Goal: Transaction & Acquisition: Purchase product/service

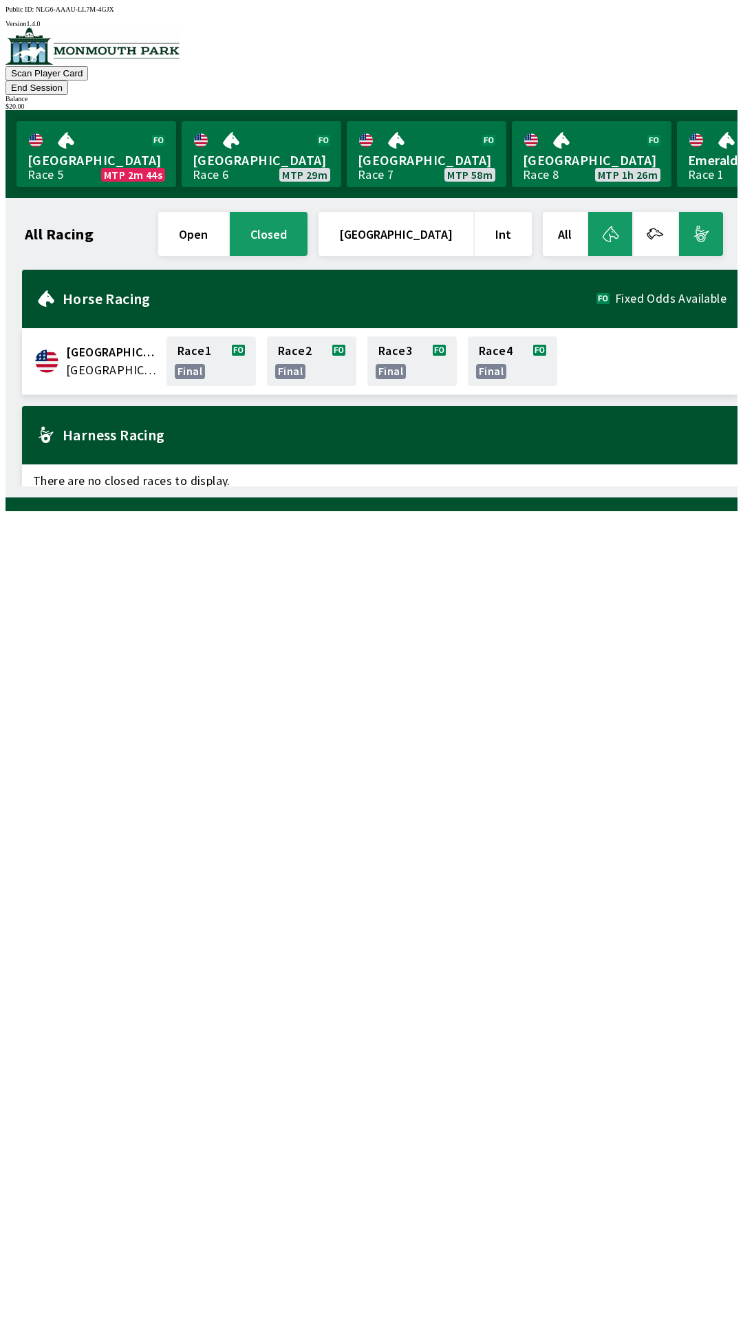
click at [228, 215] on button "open" at bounding box center [193, 234] width 70 height 44
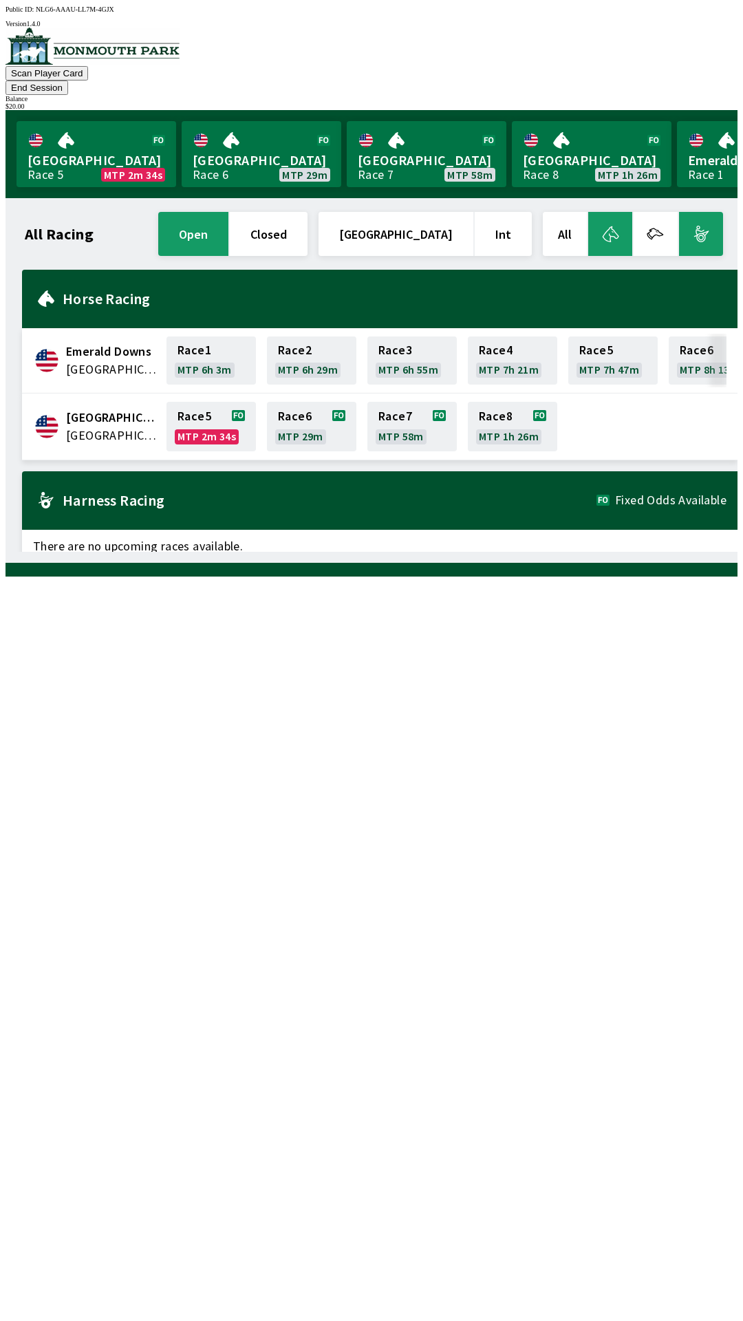
click at [138, 552] on div "All Racing open closed United States Int All Emerald Downs [GEOGRAPHIC_DATA] Ra…" at bounding box center [377, 380] width 721 height 343
click at [692, 493] on div "Harness Racing Fixed Odds Available" at bounding box center [379, 500] width 715 height 58
click at [674, 495] on span "Fixed Odds Available" at bounding box center [670, 500] width 111 height 11
click at [226, 405] on link "Race 5 MTP 2m 4s" at bounding box center [210, 427] width 89 height 50
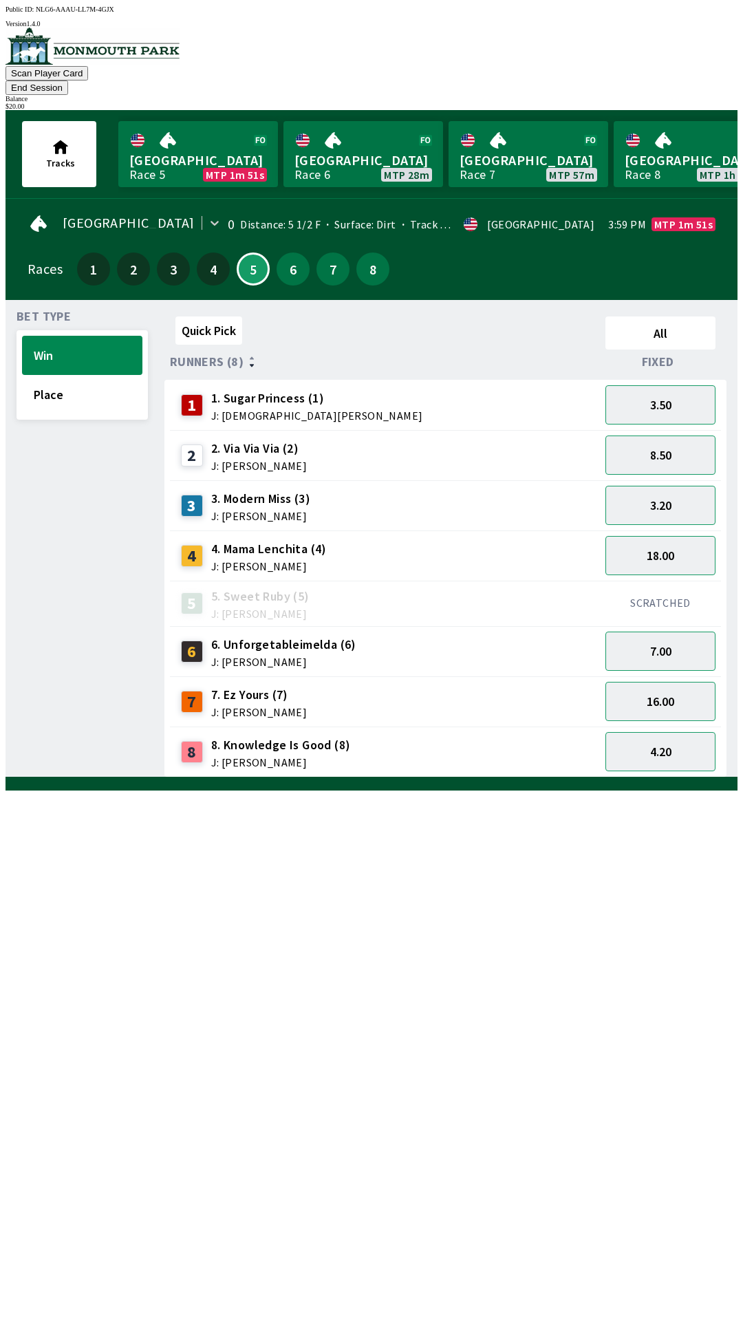
click at [217, 736] on span "8. Knowledge Is Good (8)" at bounding box center [281, 745] width 140 height 18
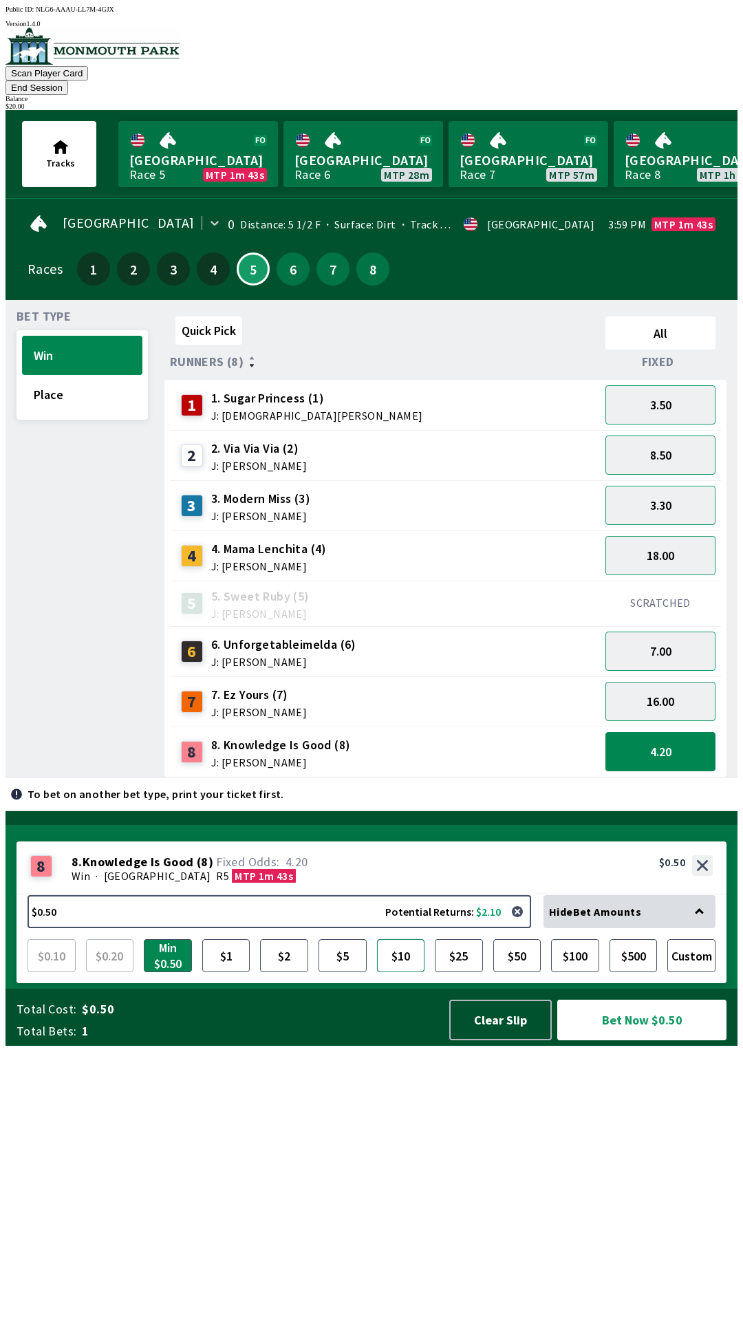
click at [411, 972] on button "$10" at bounding box center [401, 955] width 48 height 33
click at [101, 336] on button "Win" at bounding box center [82, 355] width 120 height 39
click at [77, 387] on button "Place" at bounding box center [82, 394] width 120 height 39
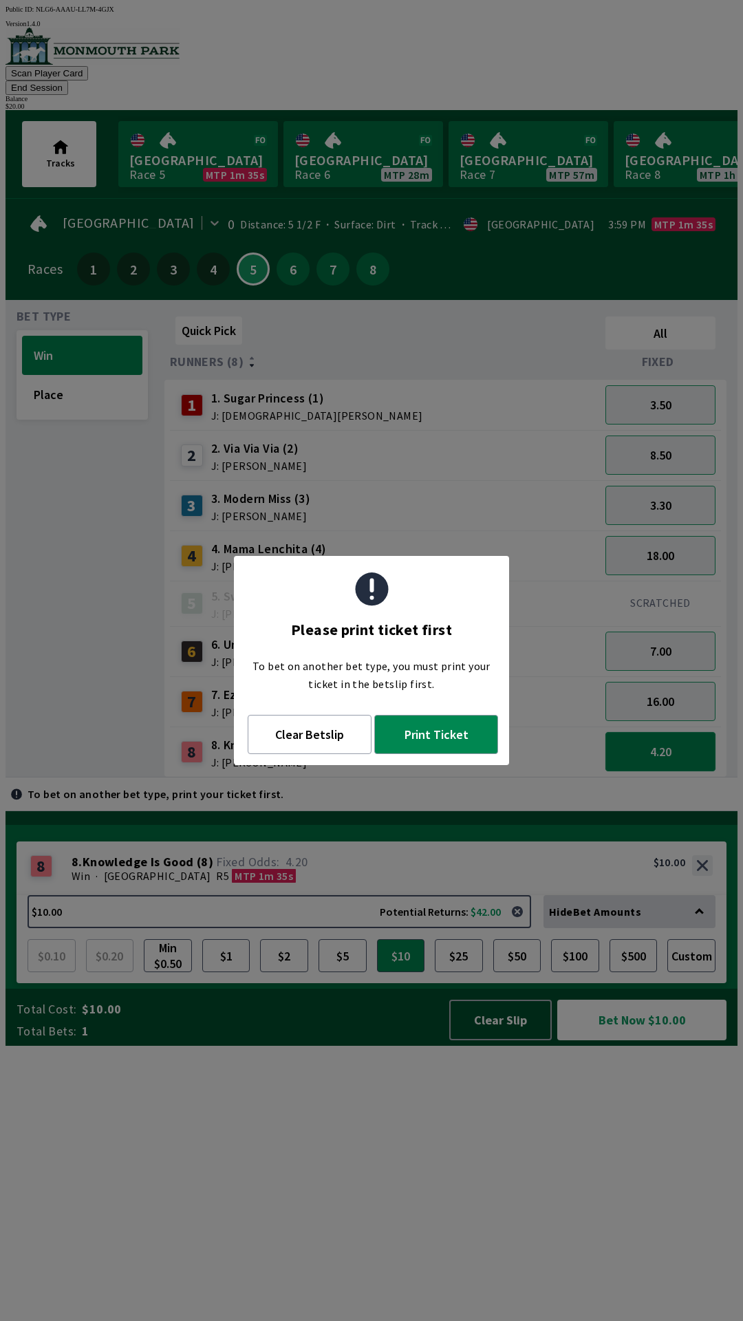
click at [672, 732] on button "4.20" at bounding box center [660, 751] width 110 height 39
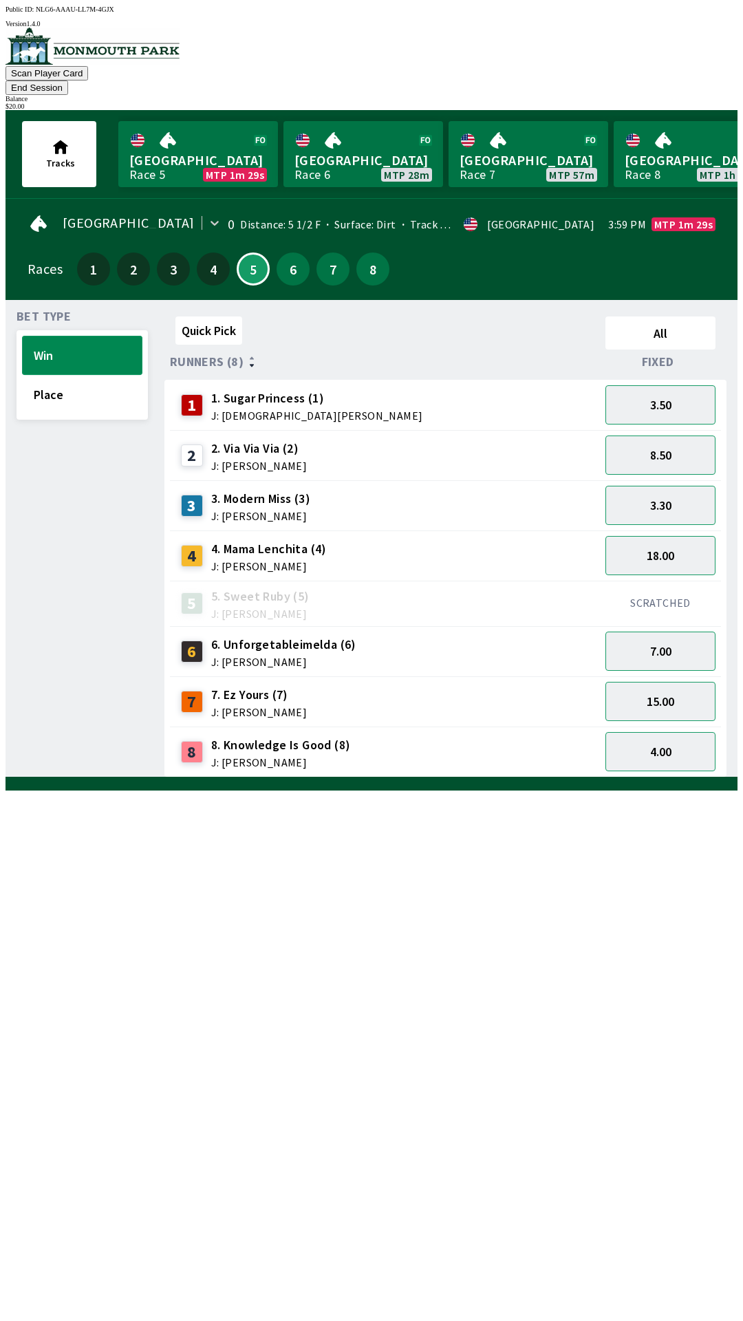
click at [93, 336] on button "Win" at bounding box center [82, 355] width 120 height 39
click at [76, 387] on button "Place" at bounding box center [82, 394] width 120 height 39
click at [238, 706] on span "J: [PERSON_NAME]" at bounding box center [259, 711] width 96 height 11
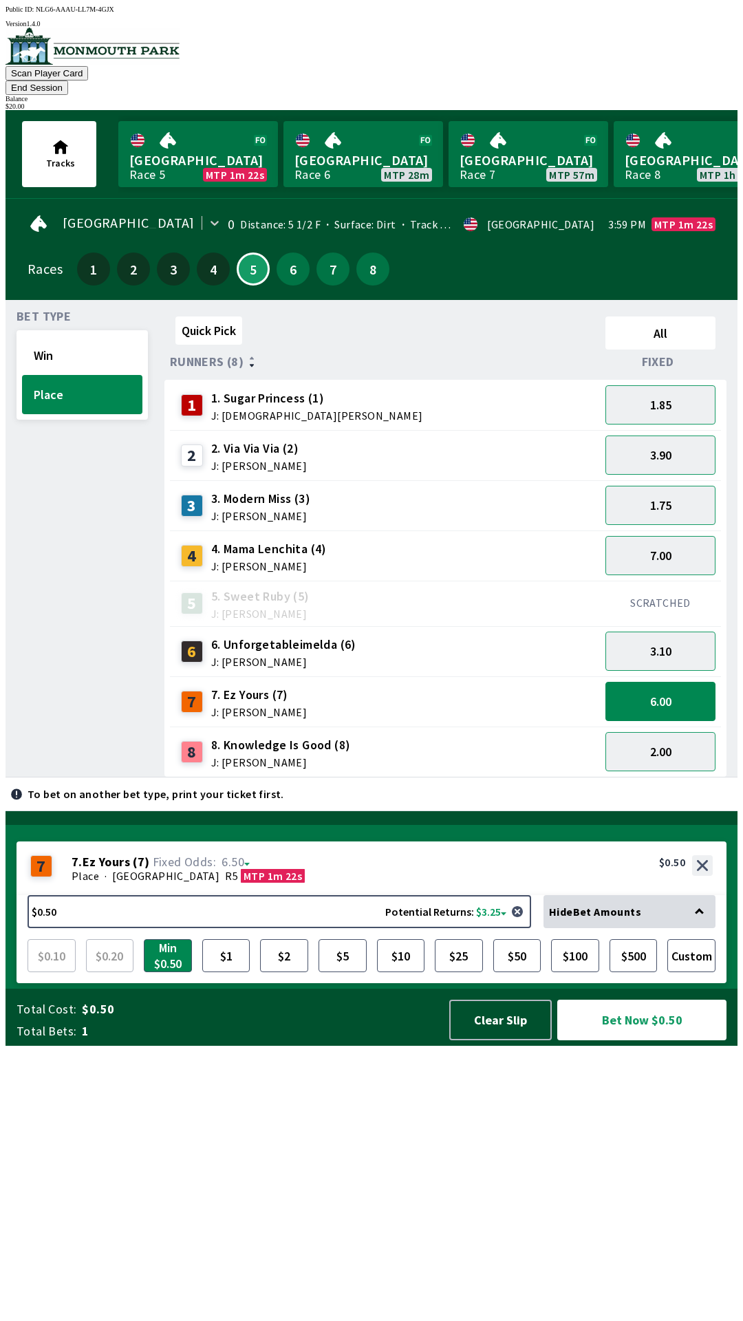
click at [72, 418] on div "Bet Type Win Place" at bounding box center [82, 544] width 131 height 466
click at [678, 732] on button "2.00" at bounding box center [660, 751] width 110 height 39
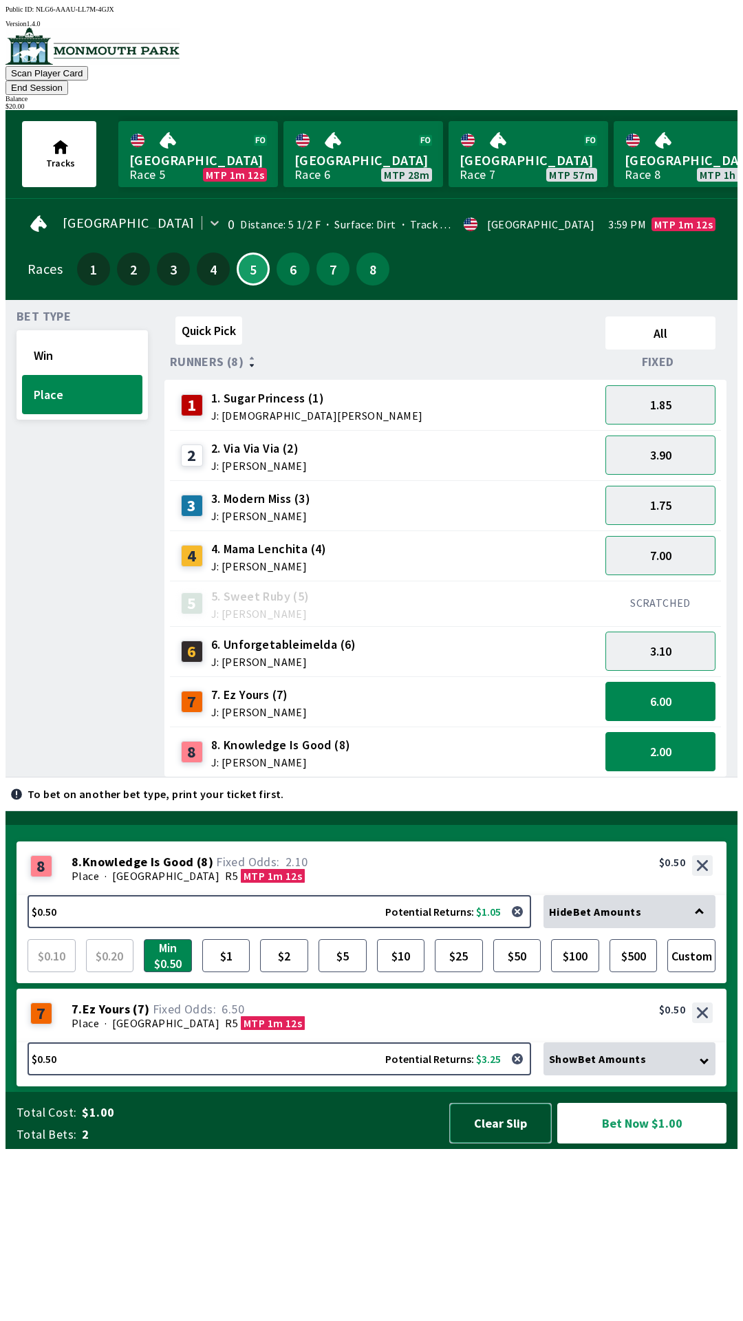
click at [521, 1143] on button "Clear Slip" at bounding box center [500, 1123] width 102 height 41
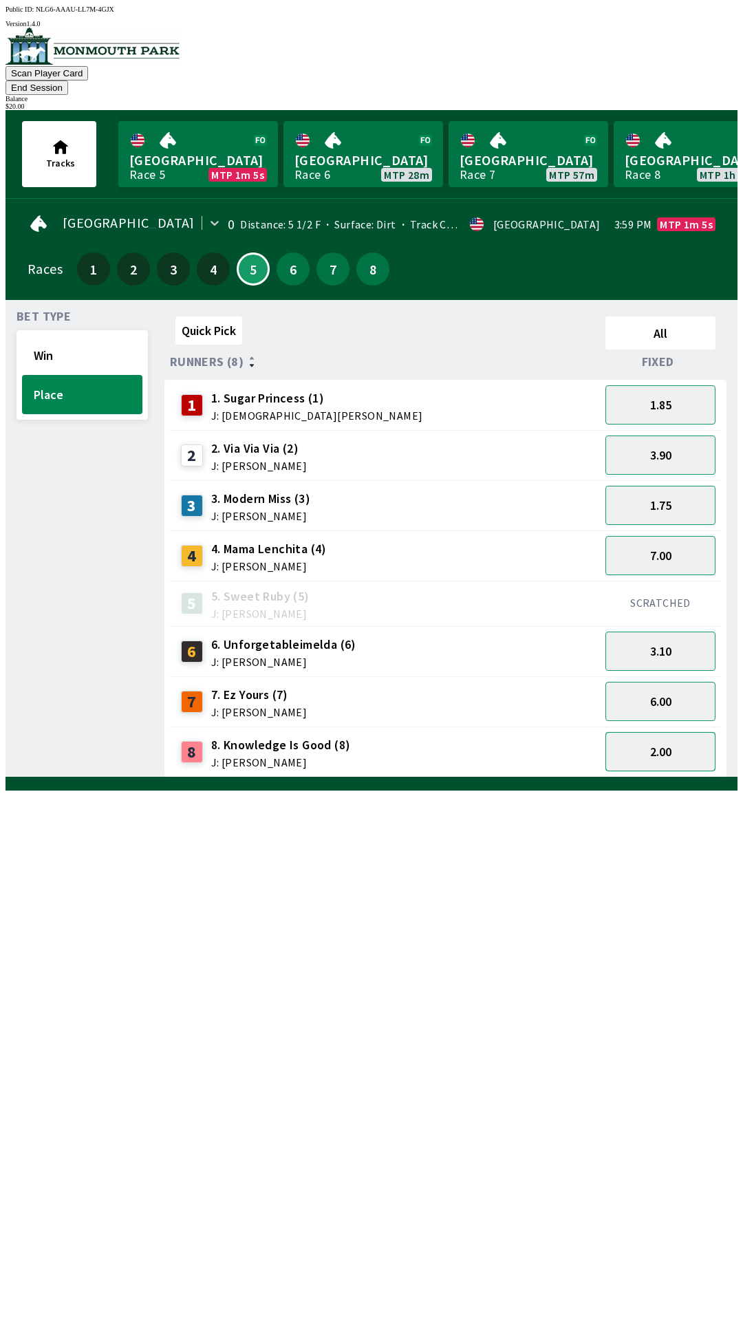
click at [676, 737] on button "2.00" at bounding box center [660, 751] width 110 height 39
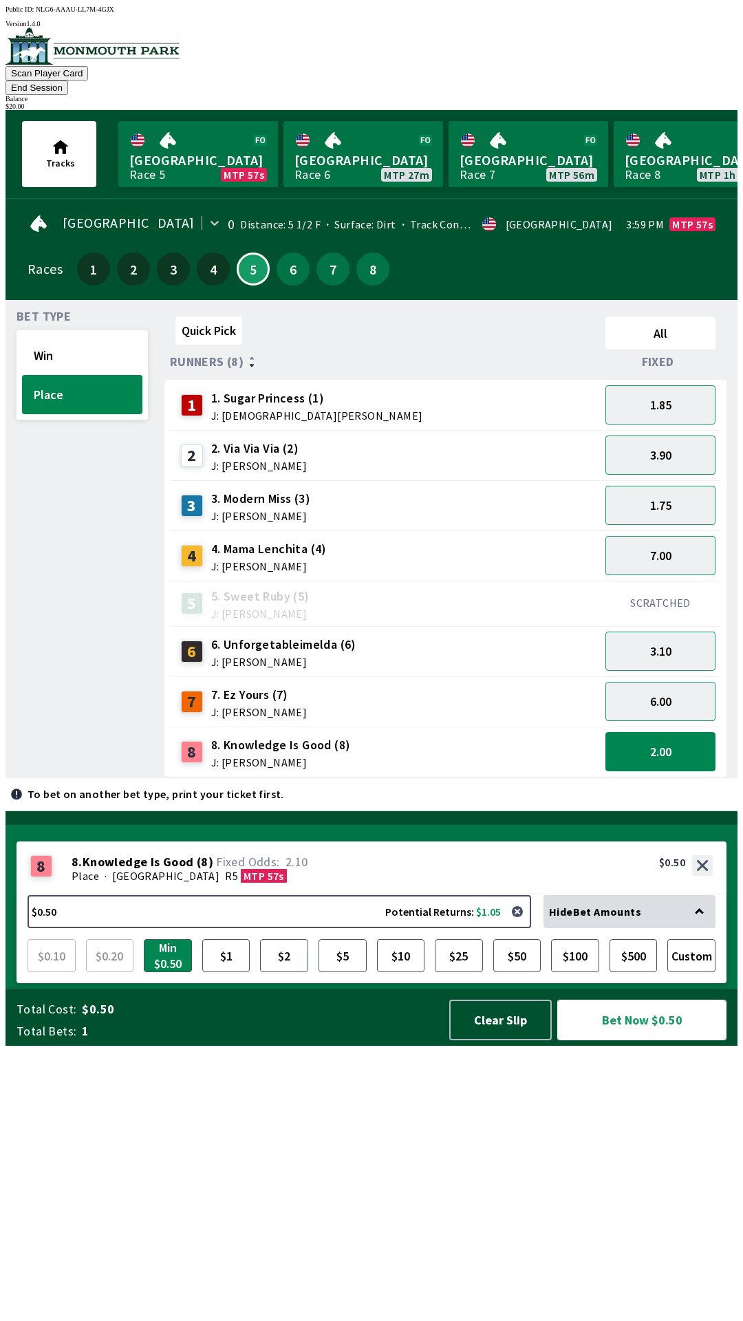
click at [651, 1040] on button "Bet Now $0.50" at bounding box center [641, 1019] width 169 height 41
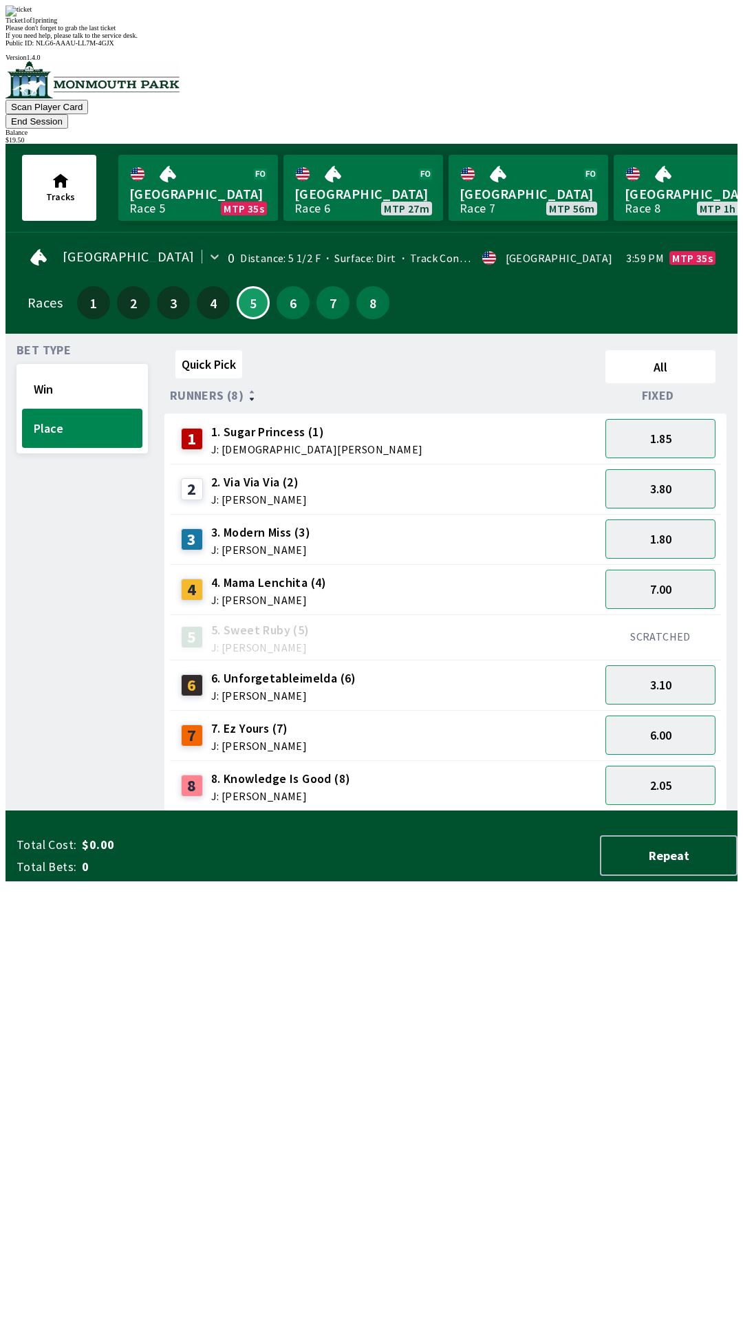
click at [418, 24] on div "Ticket 1 of 1 printing" at bounding box center [372, 21] width 732 height 8
click at [88, 409] on button "Place" at bounding box center [82, 428] width 120 height 39
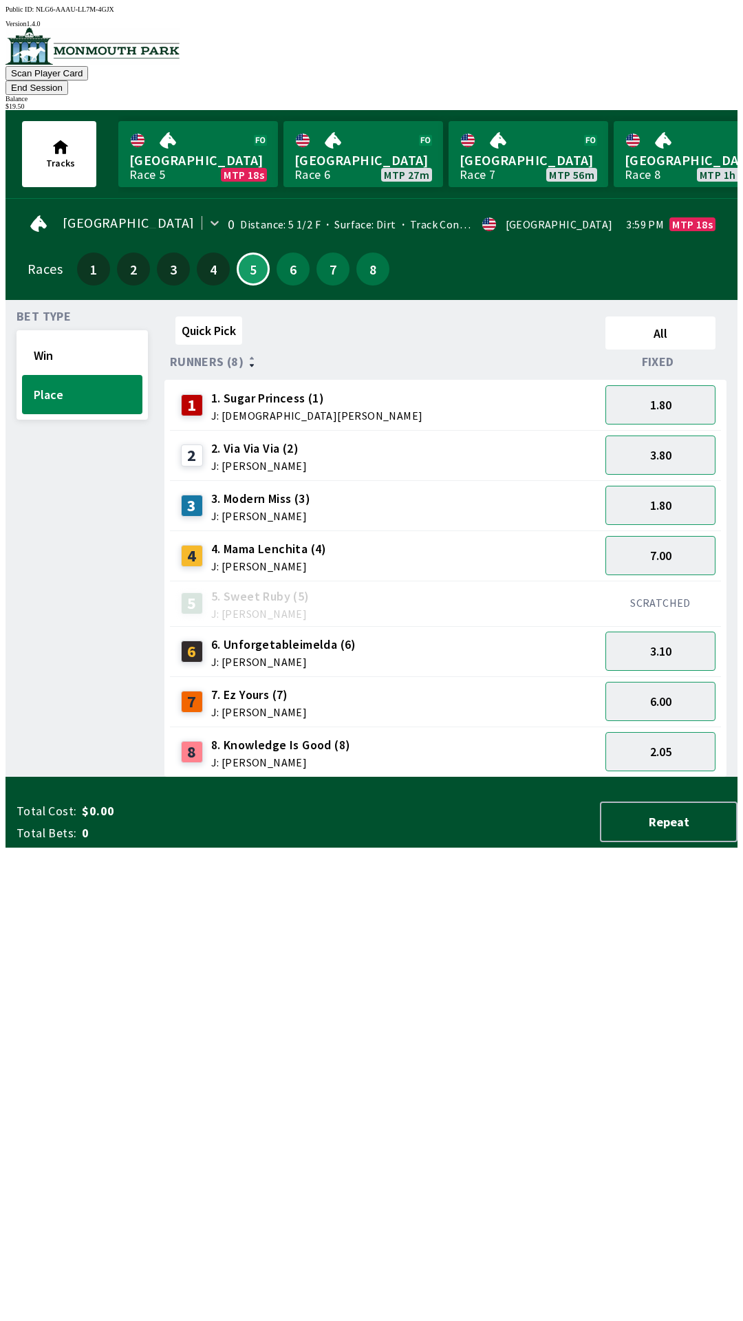
click at [224, 757] on span "J: [PERSON_NAME]" at bounding box center [281, 762] width 140 height 11
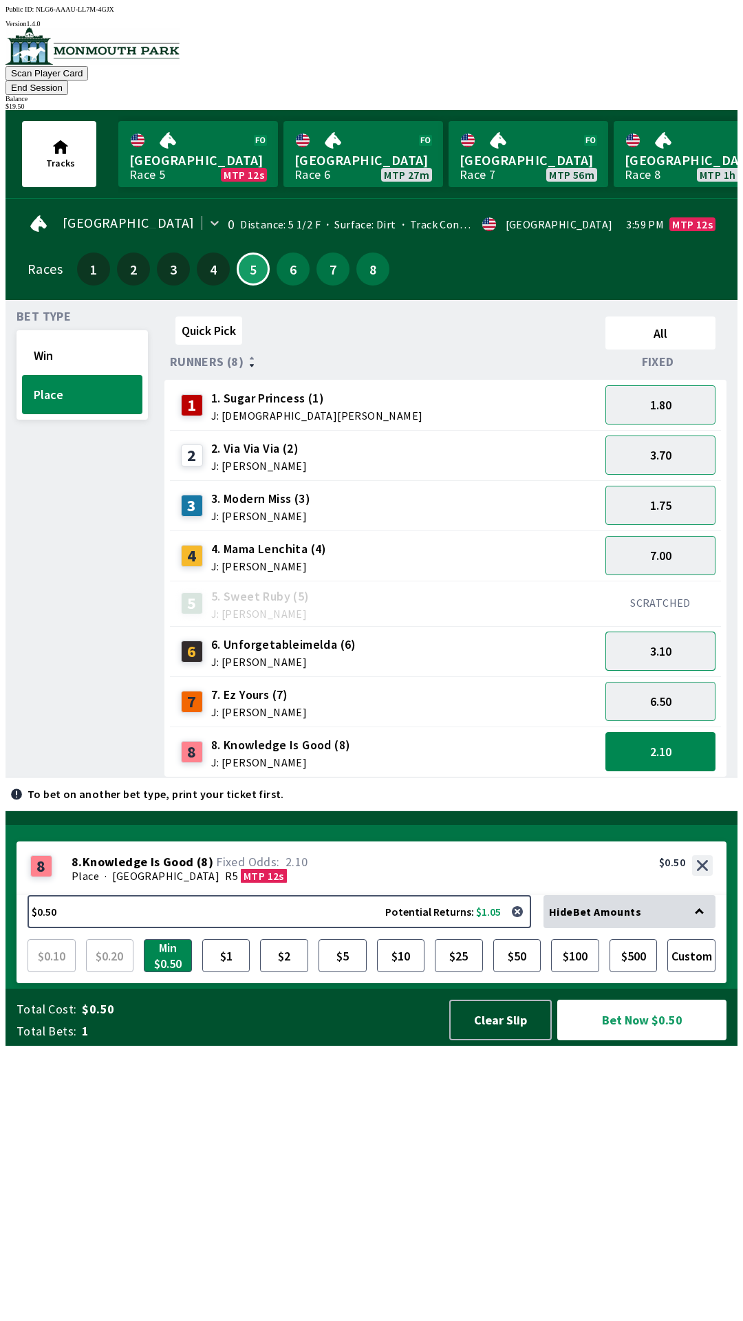
click at [676, 636] on button "3.10" at bounding box center [660, 650] width 110 height 39
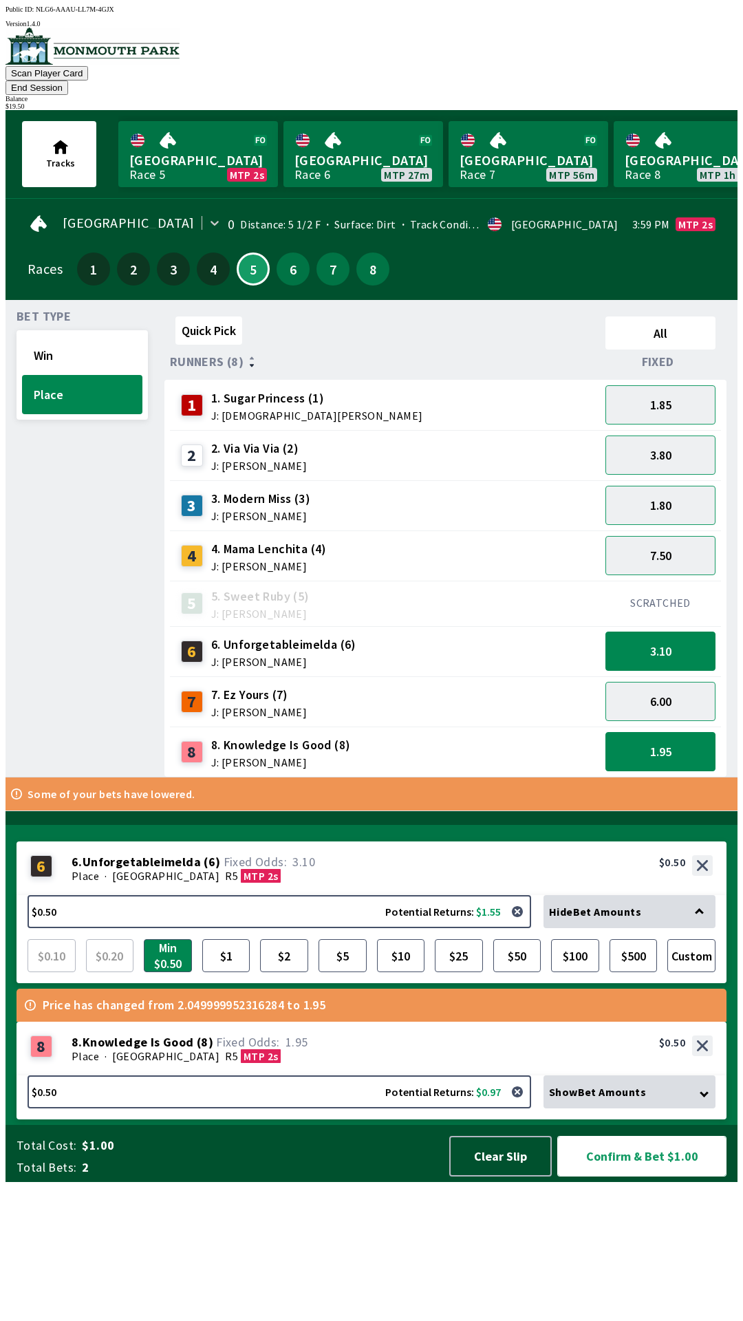
click at [653, 1176] on button "Confirm & Bet $1.00" at bounding box center [641, 1156] width 169 height 41
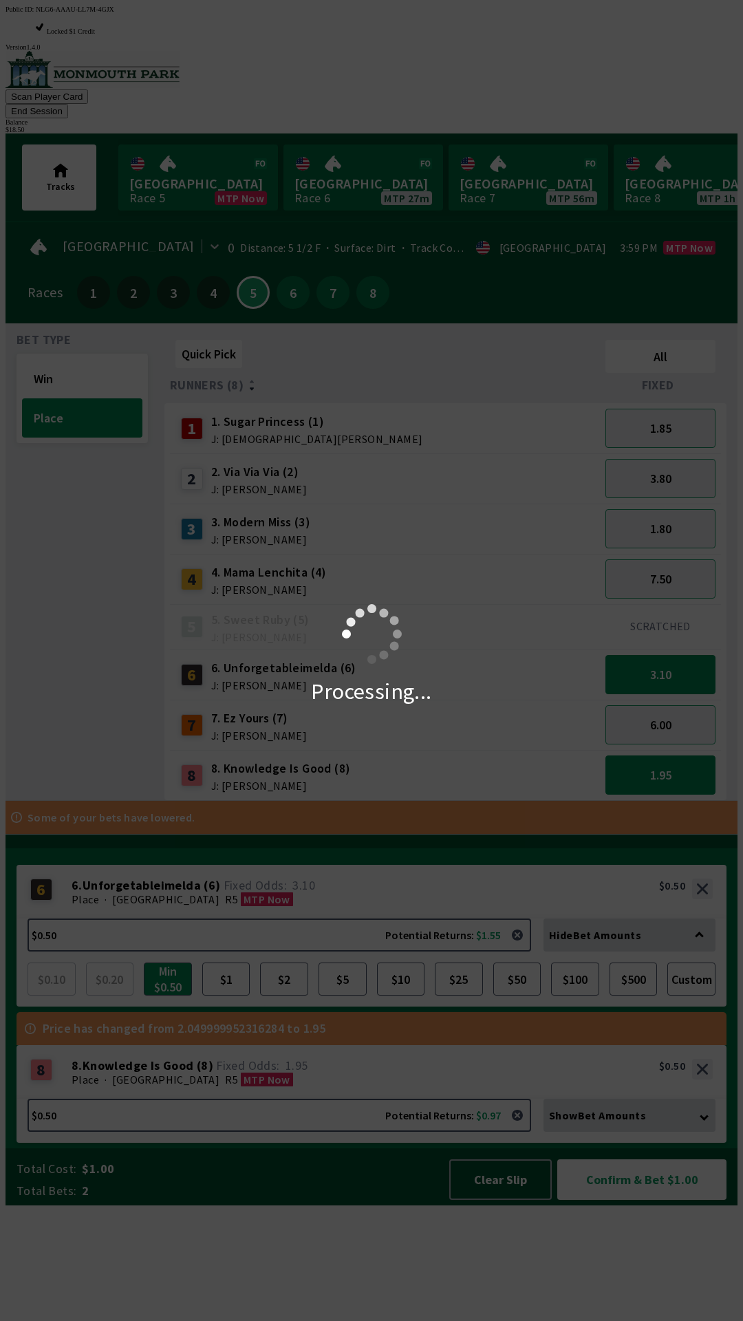
click at [609, 1291] on div "Processing..." at bounding box center [371, 660] width 743 height 1321
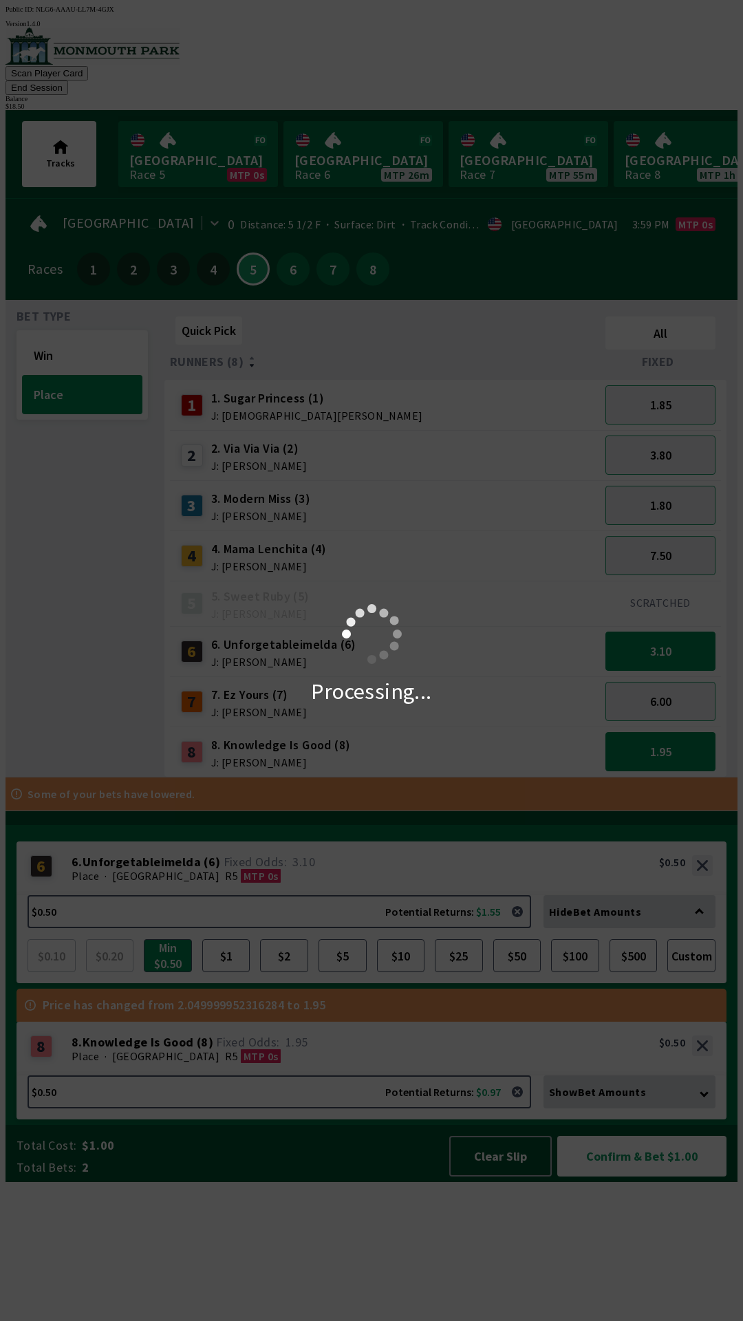
click at [513, 1312] on div "Processing..." at bounding box center [371, 660] width 743 height 1321
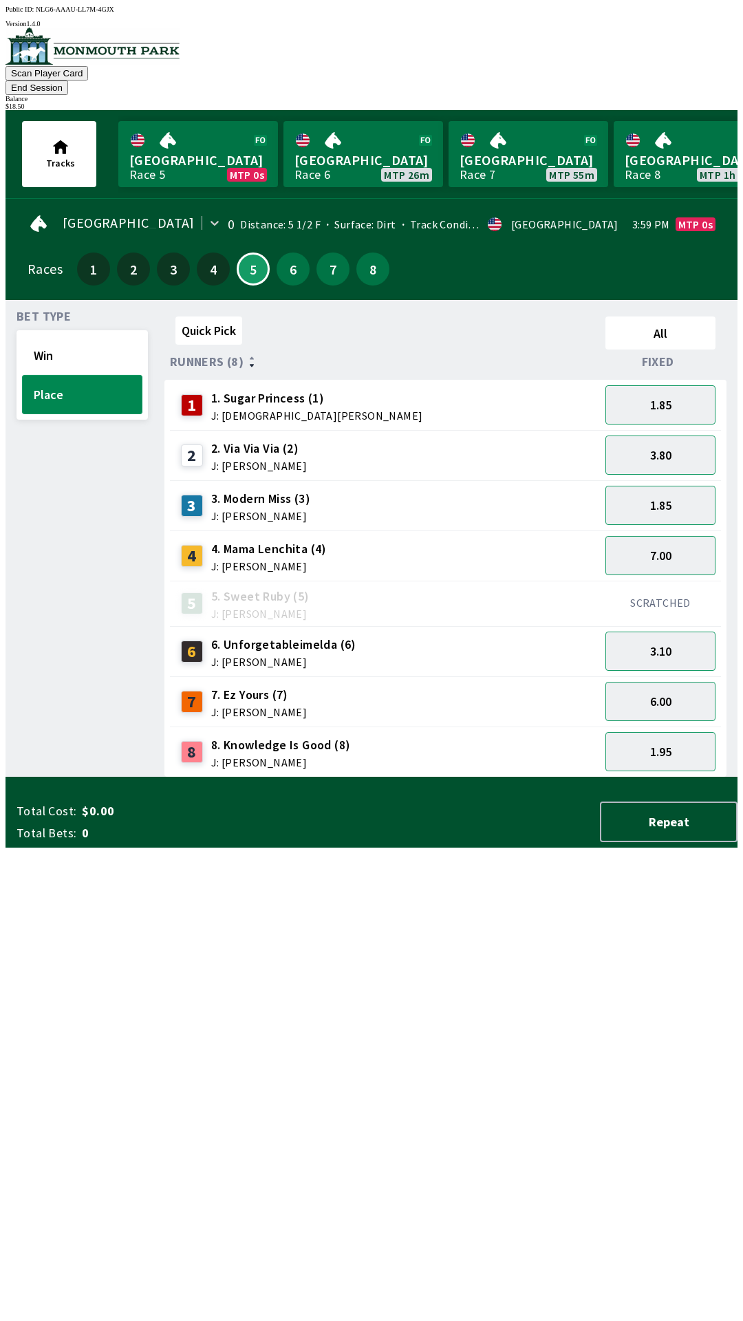
click at [113, 375] on button "Place" at bounding box center [82, 394] width 120 height 39
click at [260, 255] on button "5" at bounding box center [253, 268] width 33 height 33
click at [89, 379] on button "Place" at bounding box center [82, 394] width 120 height 39
click at [688, 638] on button "3.10" at bounding box center [660, 650] width 110 height 39
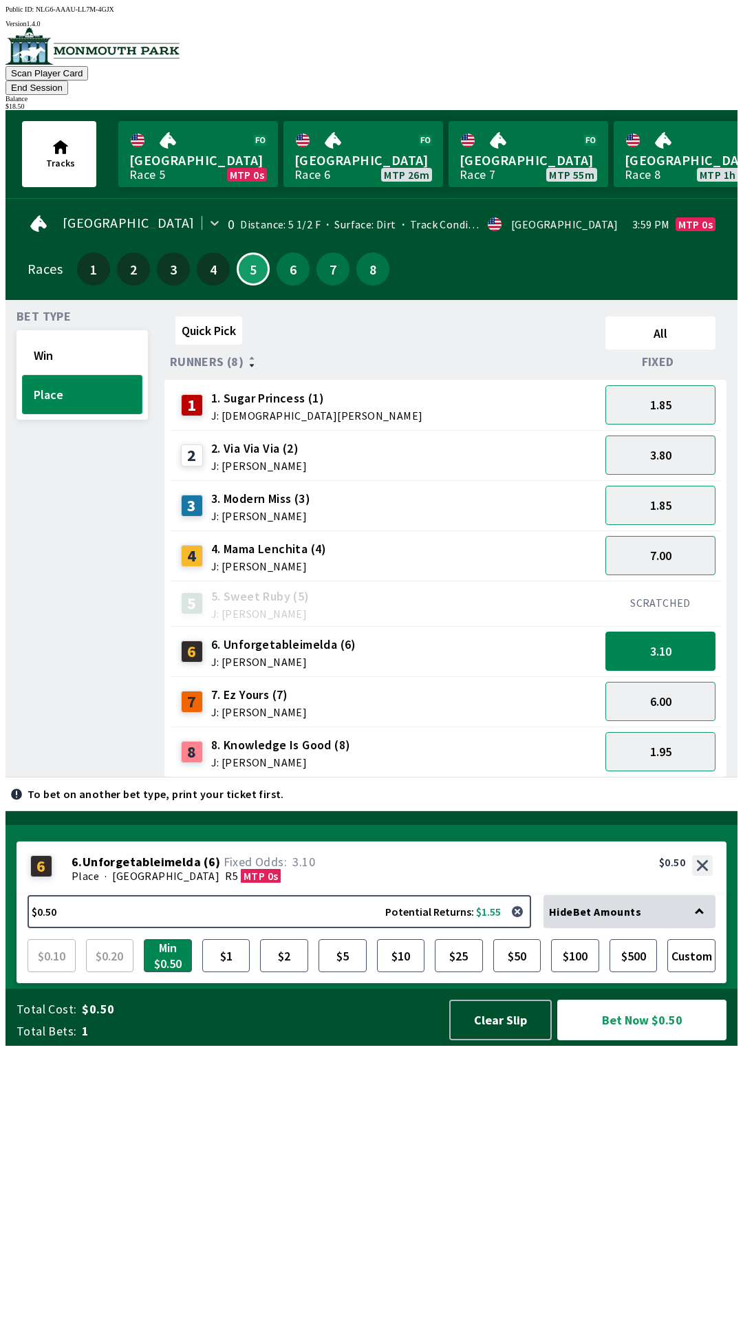
click at [99, 378] on button "Place" at bounding box center [82, 394] width 120 height 39
click at [684, 682] on button "6.00" at bounding box center [660, 701] width 110 height 39
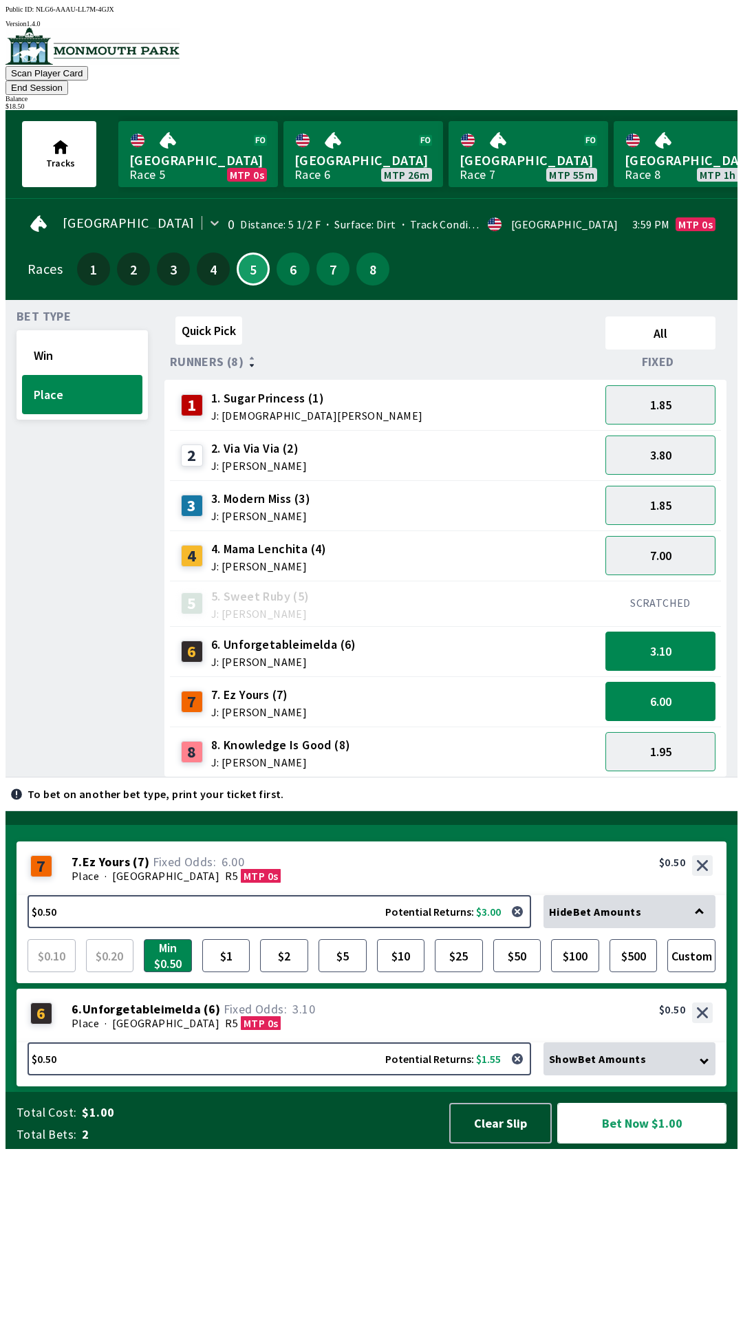
click at [653, 1143] on button "Bet Now $1.00" at bounding box center [641, 1123] width 169 height 41
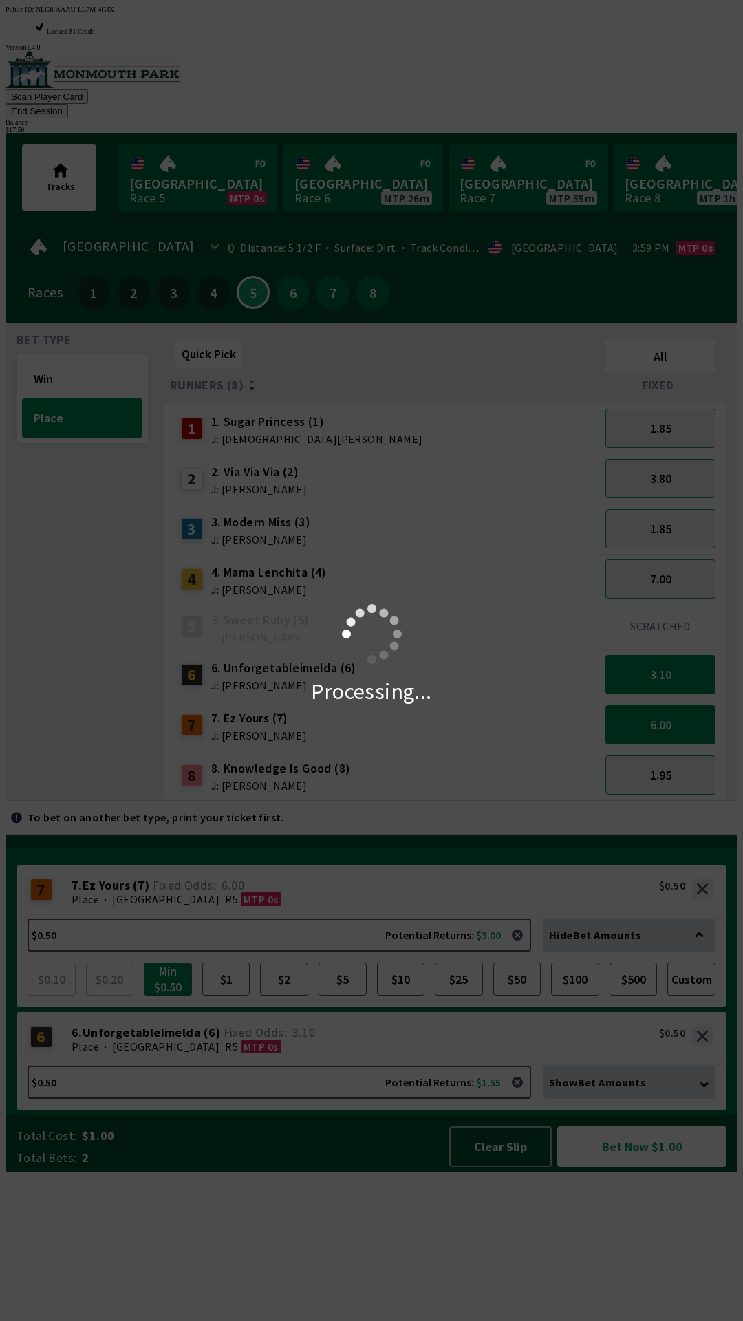
click at [641, 1284] on div "Processing..." at bounding box center [371, 660] width 743 height 1321
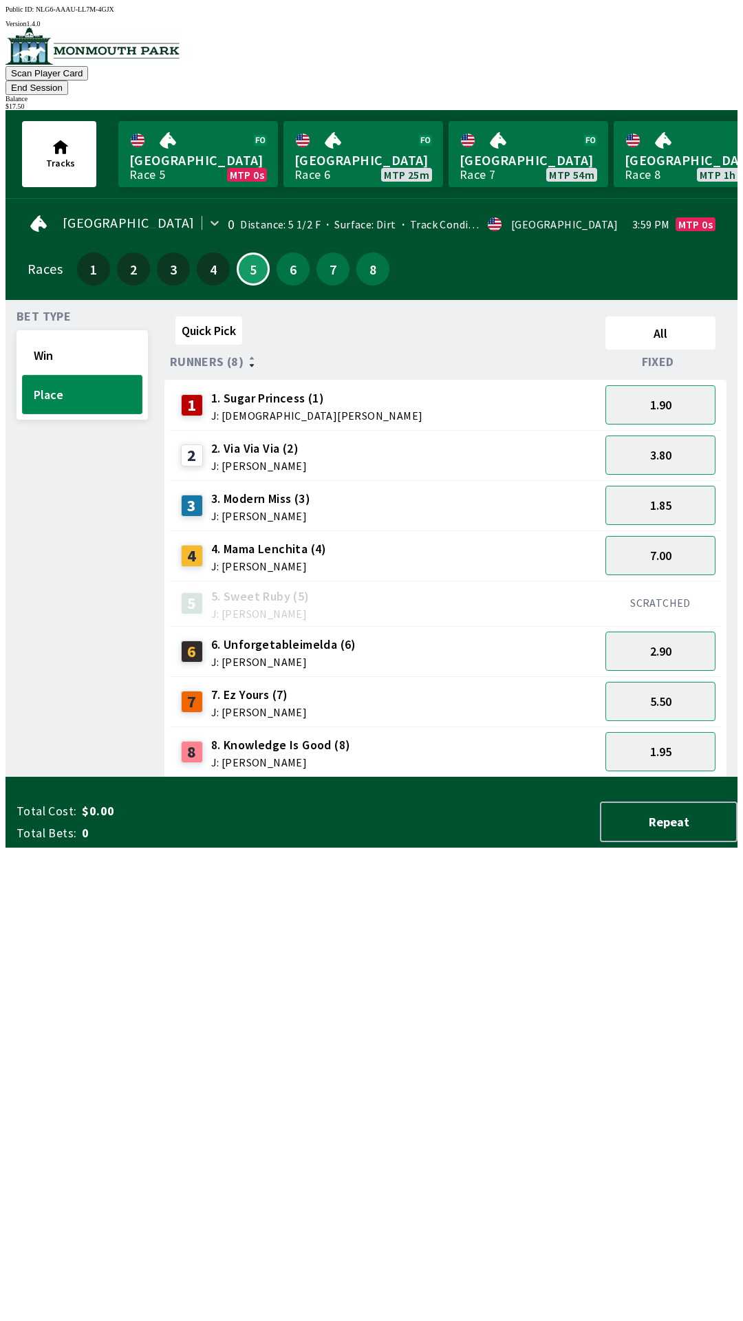
click at [84, 387] on button "Place" at bounding box center [82, 394] width 120 height 39
click at [90, 375] on button "Place" at bounding box center [82, 394] width 120 height 39
click at [686, 842] on button "Repeat" at bounding box center [669, 821] width 138 height 41
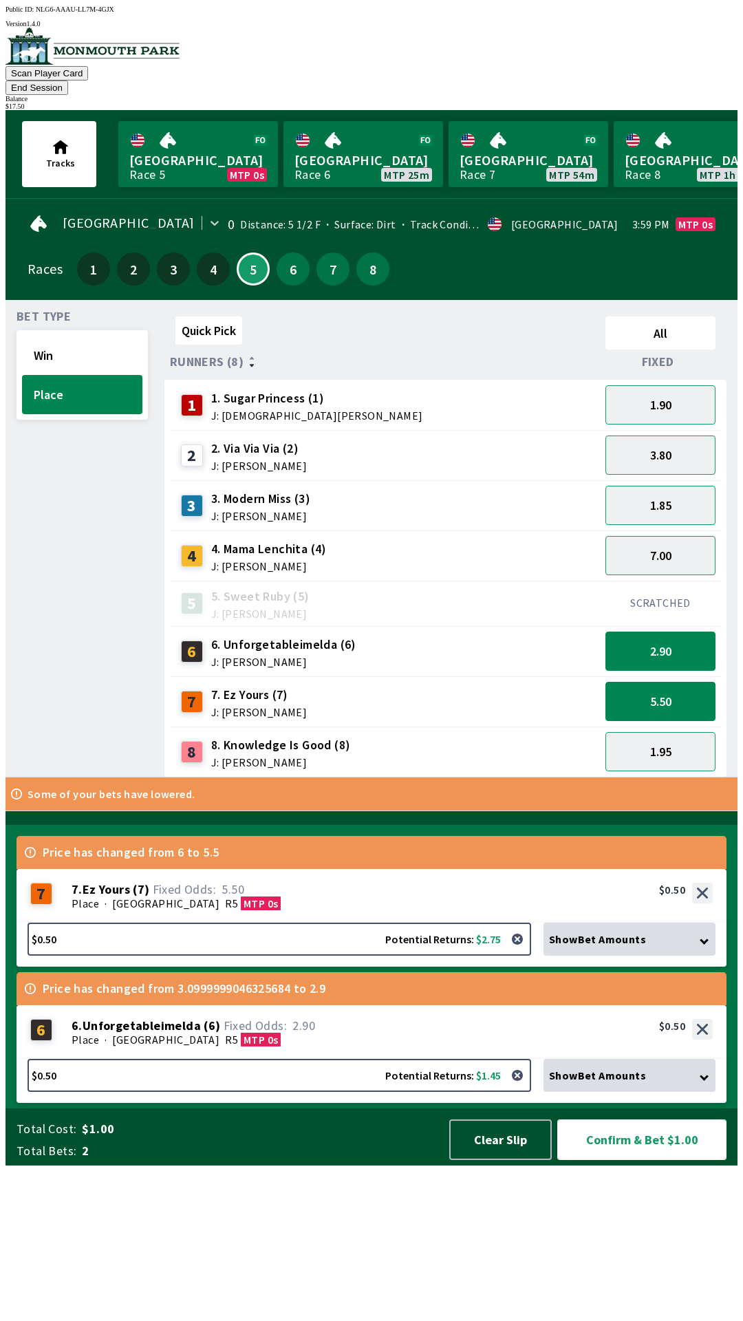
click at [658, 1160] on button "Confirm & Bet $1.00" at bounding box center [641, 1139] width 169 height 41
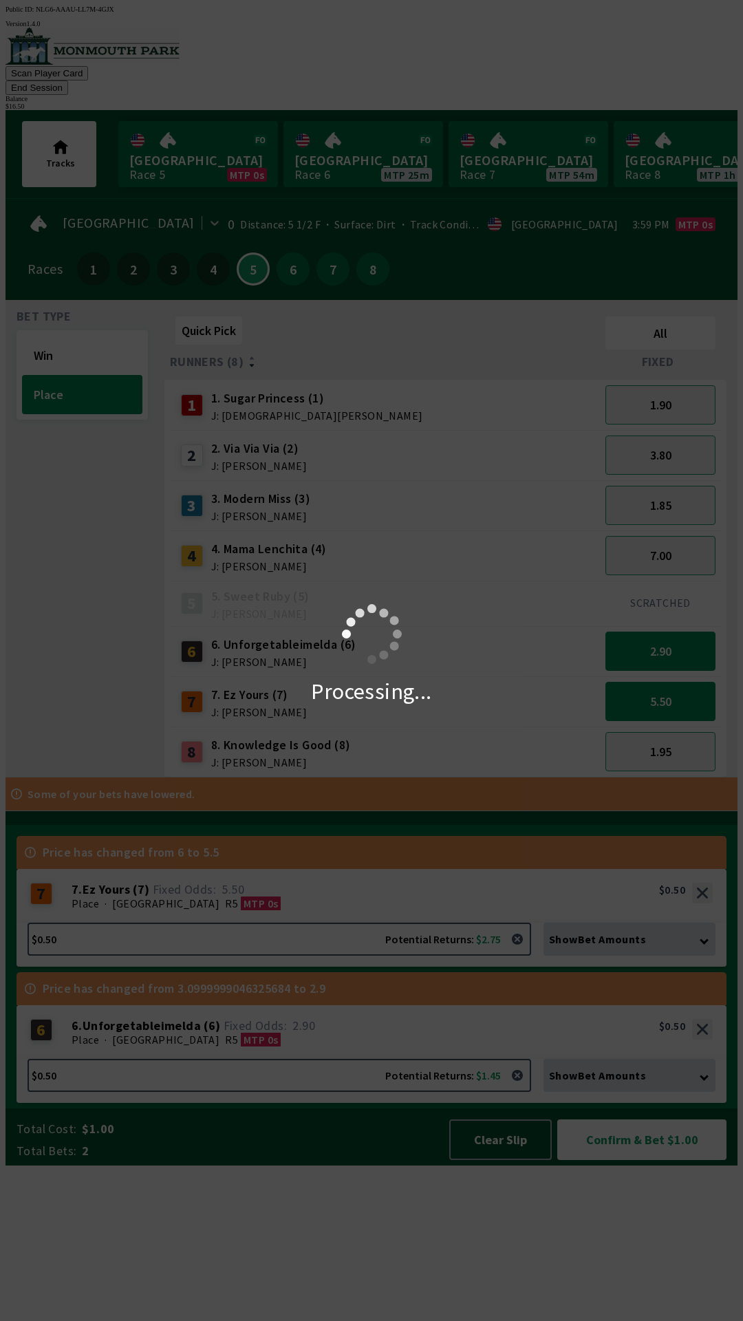
click at [657, 1306] on div "Processing..." at bounding box center [371, 660] width 743 height 1321
click at [638, 1312] on div "Processing..." at bounding box center [371, 660] width 743 height 1321
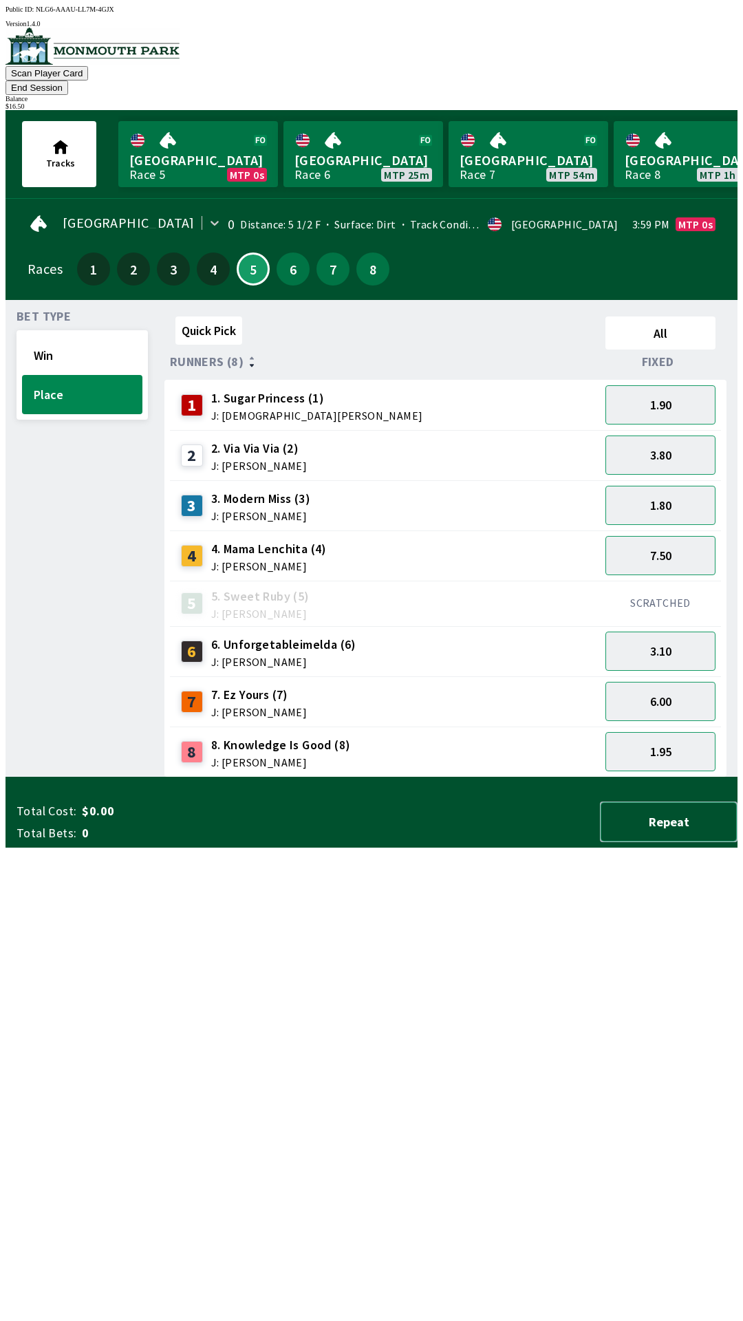
click at [672, 842] on button "Repeat" at bounding box center [669, 821] width 138 height 41
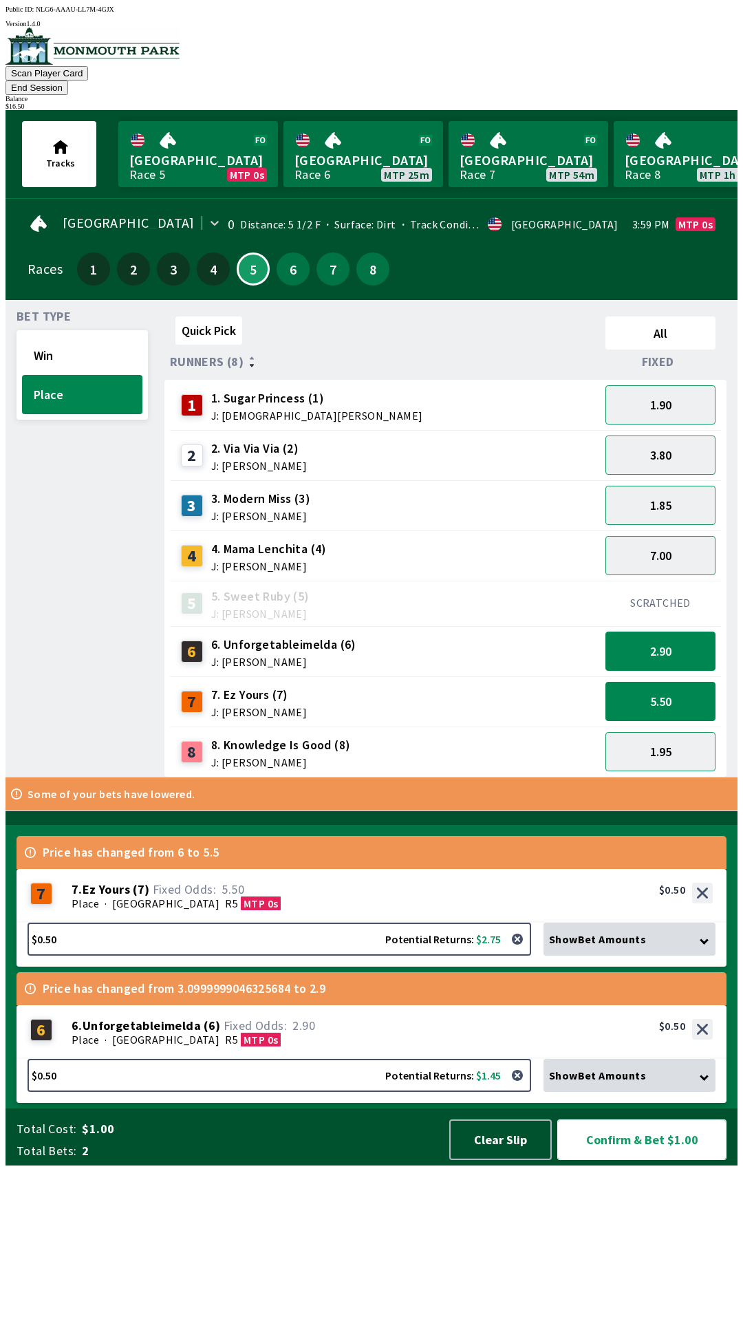
click at [649, 1160] on button "Confirm & Bet $1.00" at bounding box center [641, 1139] width 169 height 41
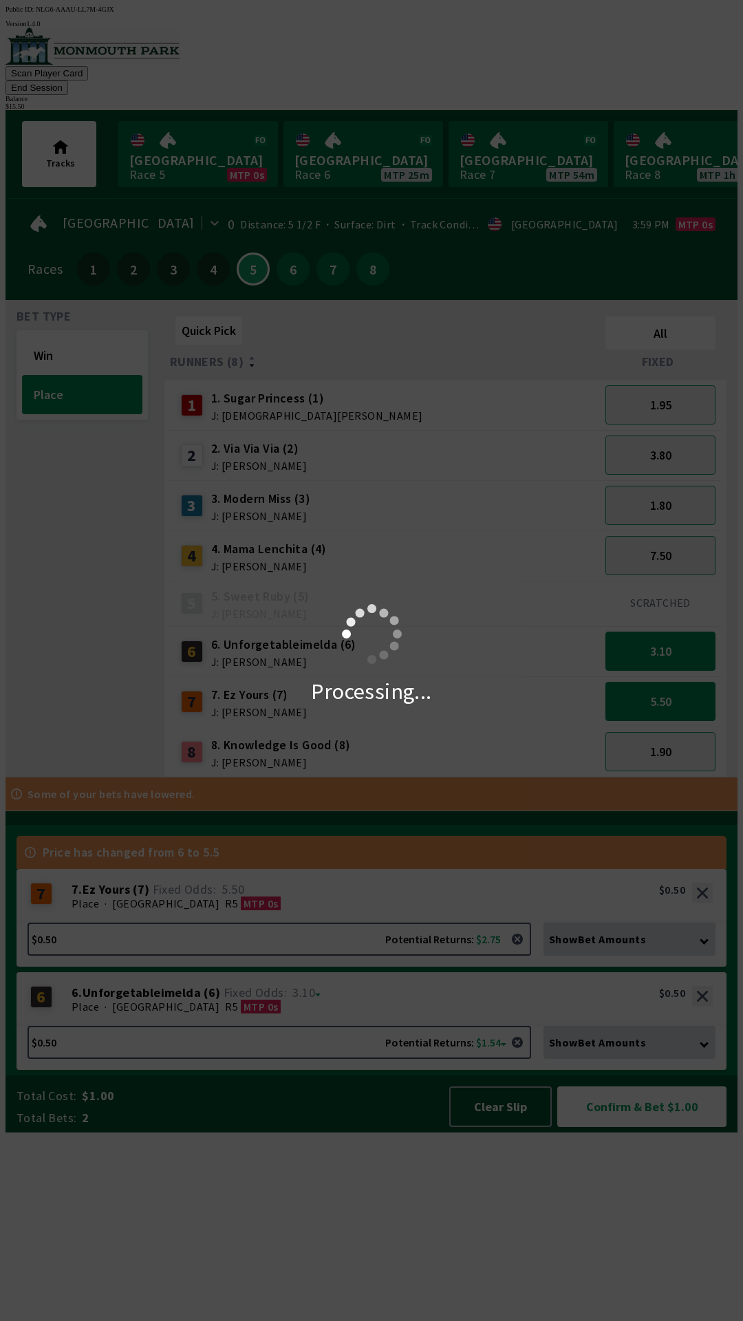
click at [656, 1312] on div "Processing..." at bounding box center [371, 660] width 743 height 1321
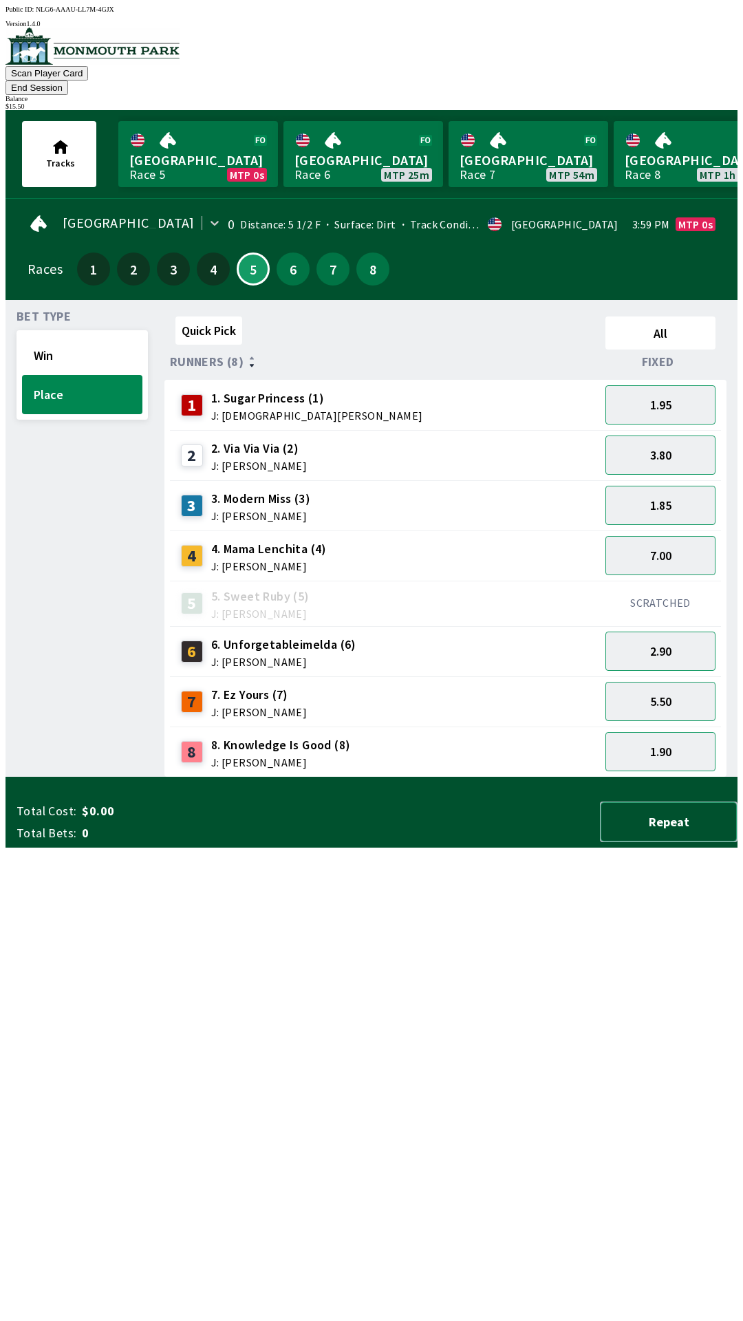
click at [677, 842] on button "Repeat" at bounding box center [669, 821] width 138 height 41
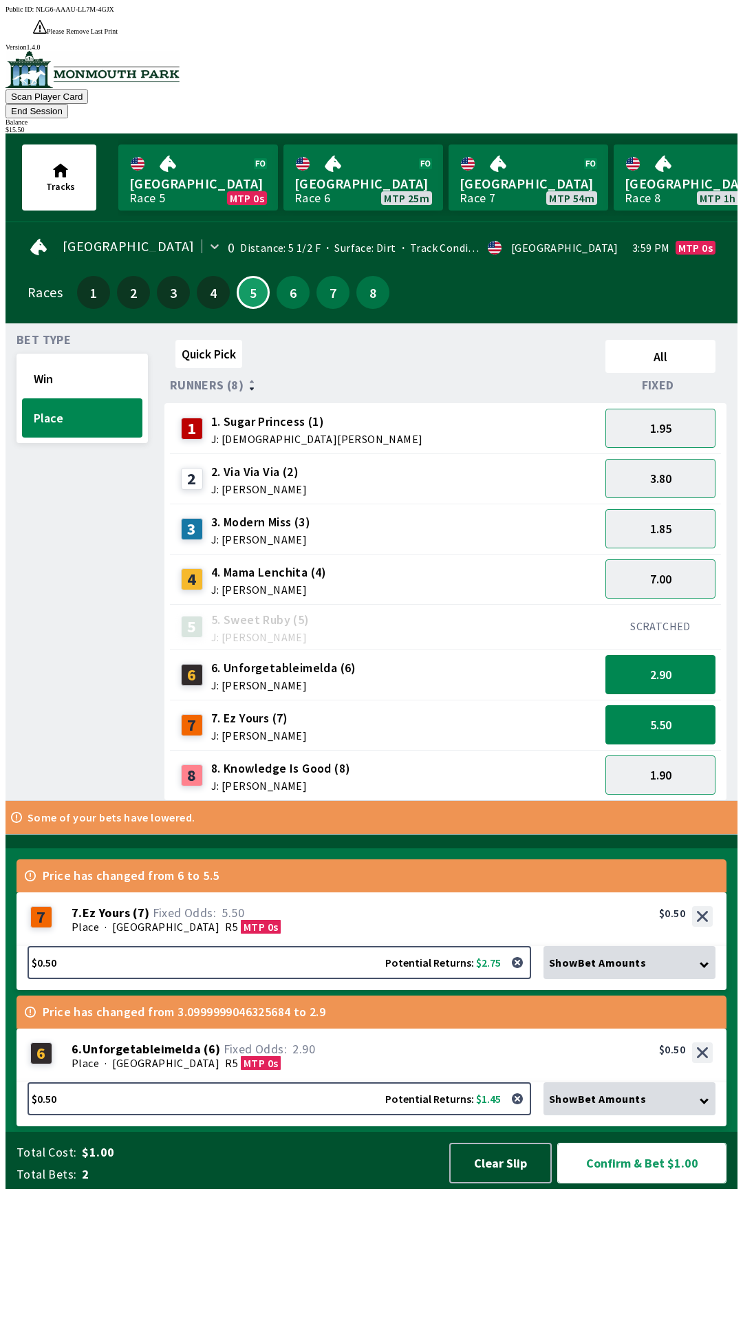
click at [642, 1183] on button "Confirm & Bet $1.00" at bounding box center [641, 1163] width 169 height 41
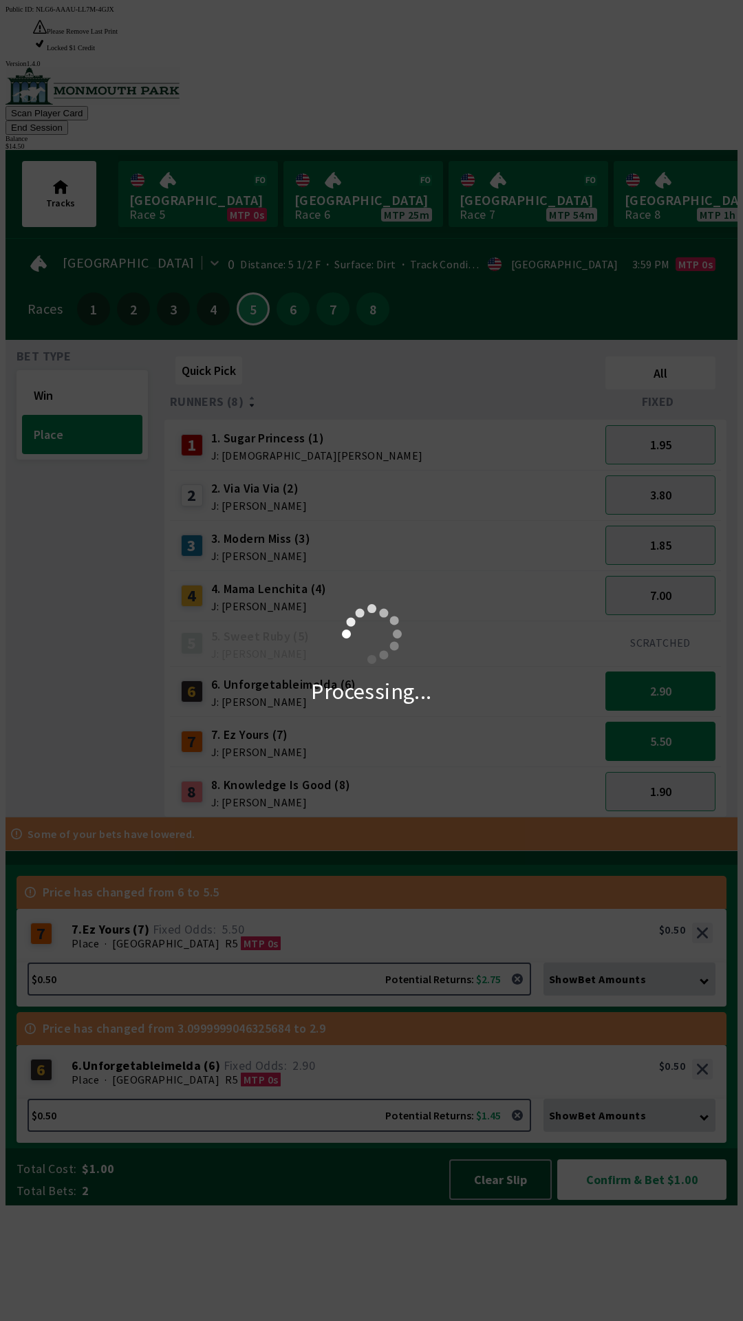
click at [652, 1288] on div "Processing..." at bounding box center [371, 660] width 743 height 1321
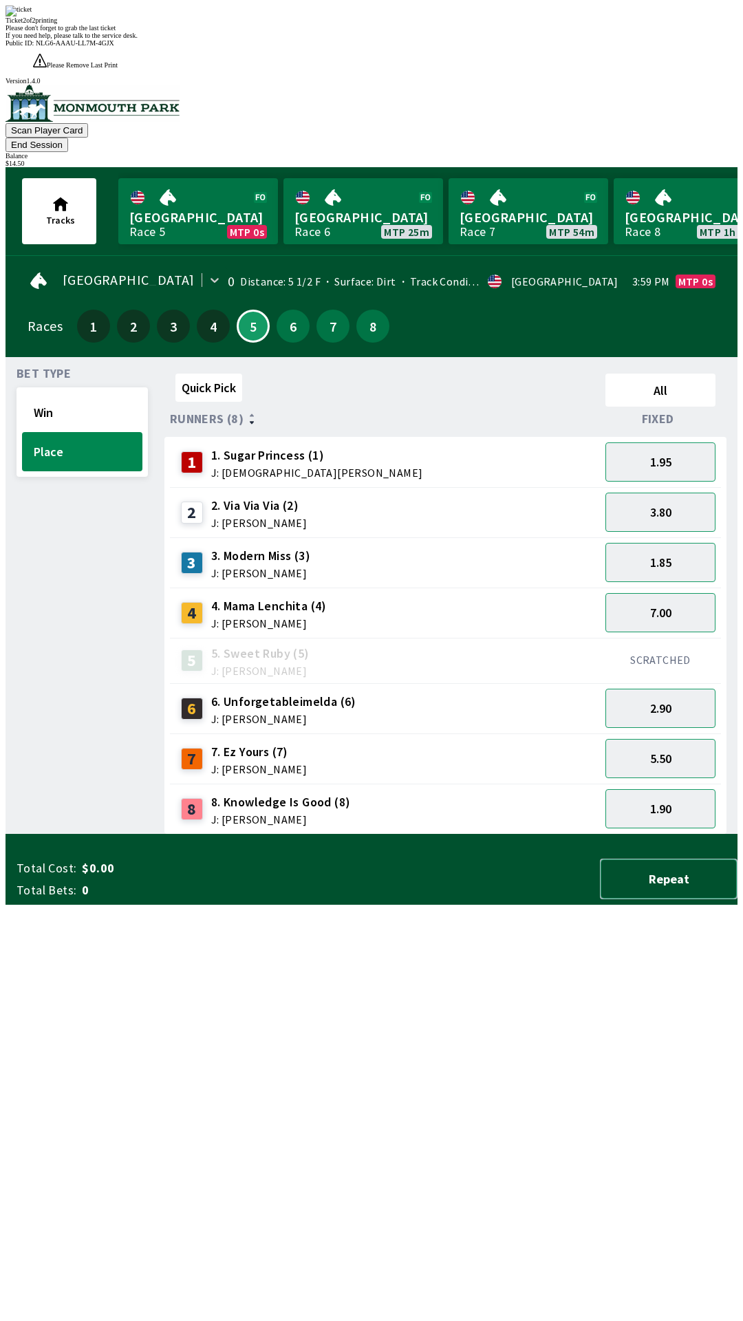
click at [669, 899] on button "Repeat" at bounding box center [669, 878] width 138 height 41
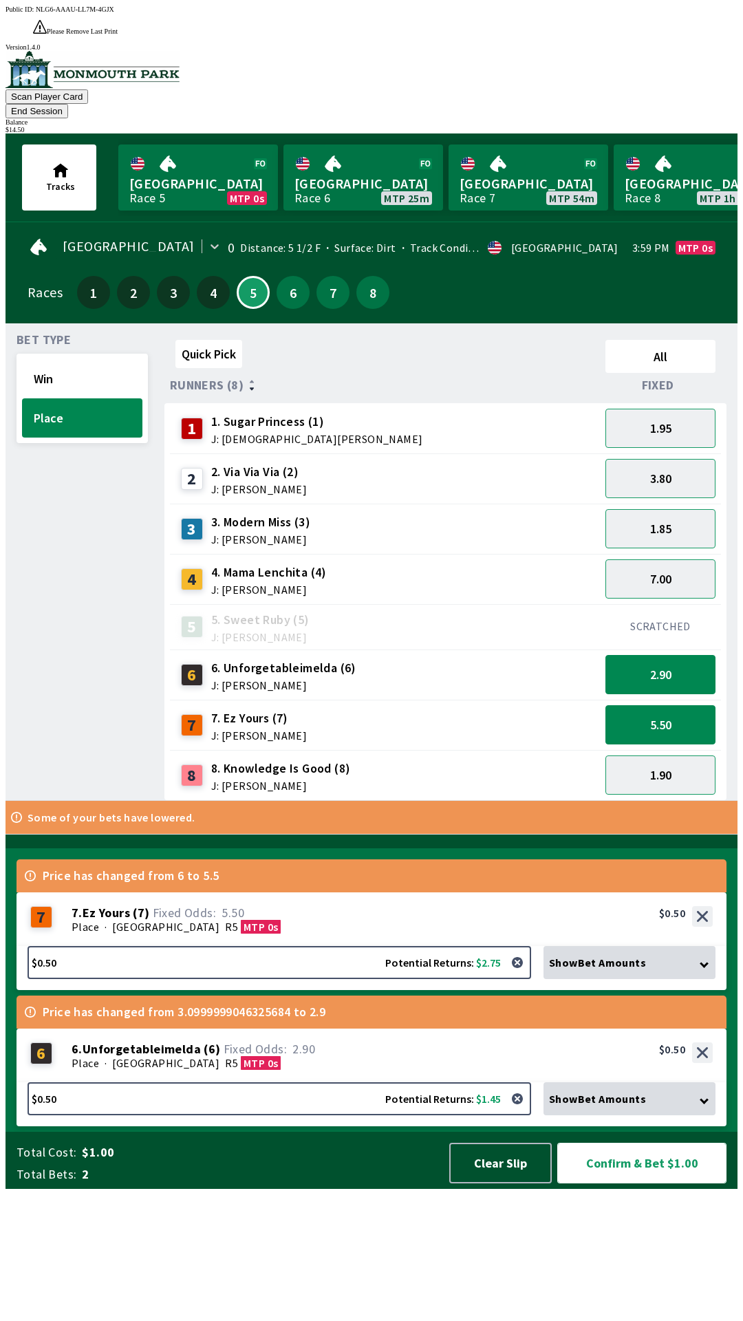
click at [650, 1183] on button "Confirm & Bet $1.00" at bounding box center [641, 1163] width 169 height 41
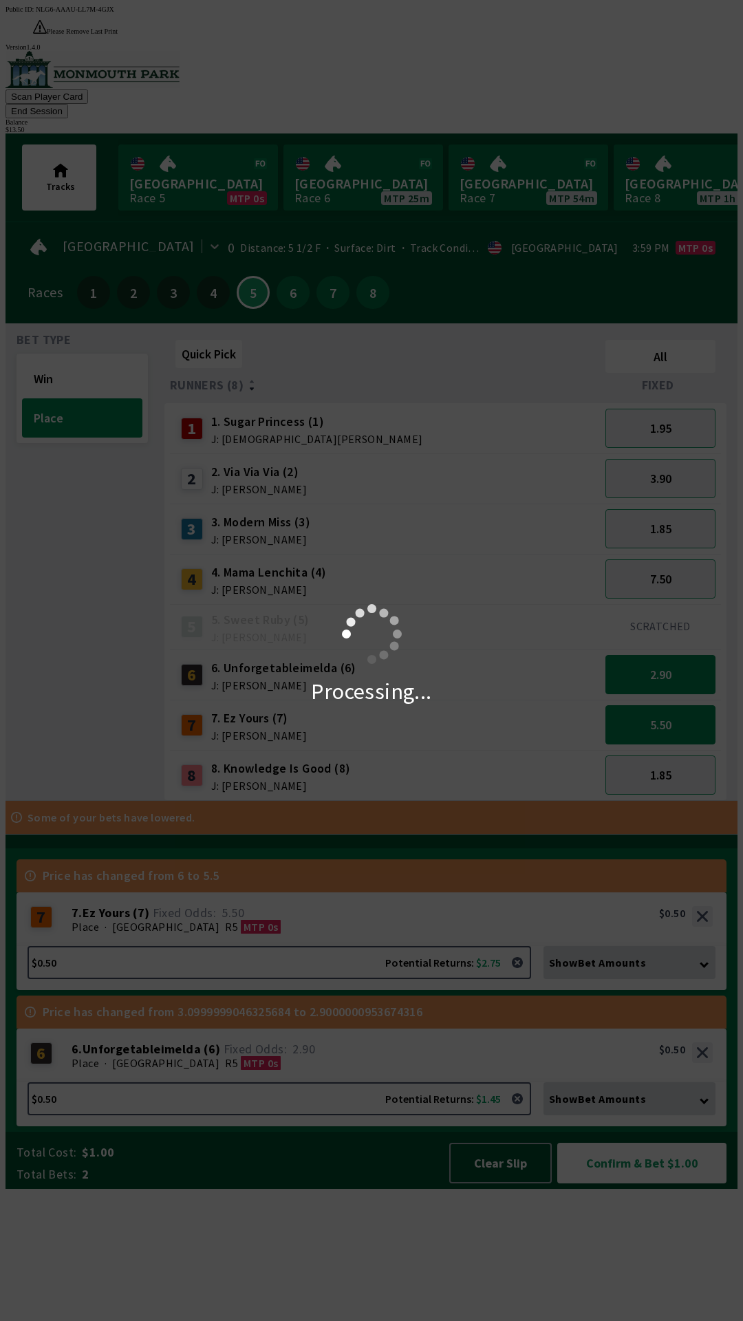
click at [658, 1312] on div "Processing..." at bounding box center [371, 660] width 743 height 1321
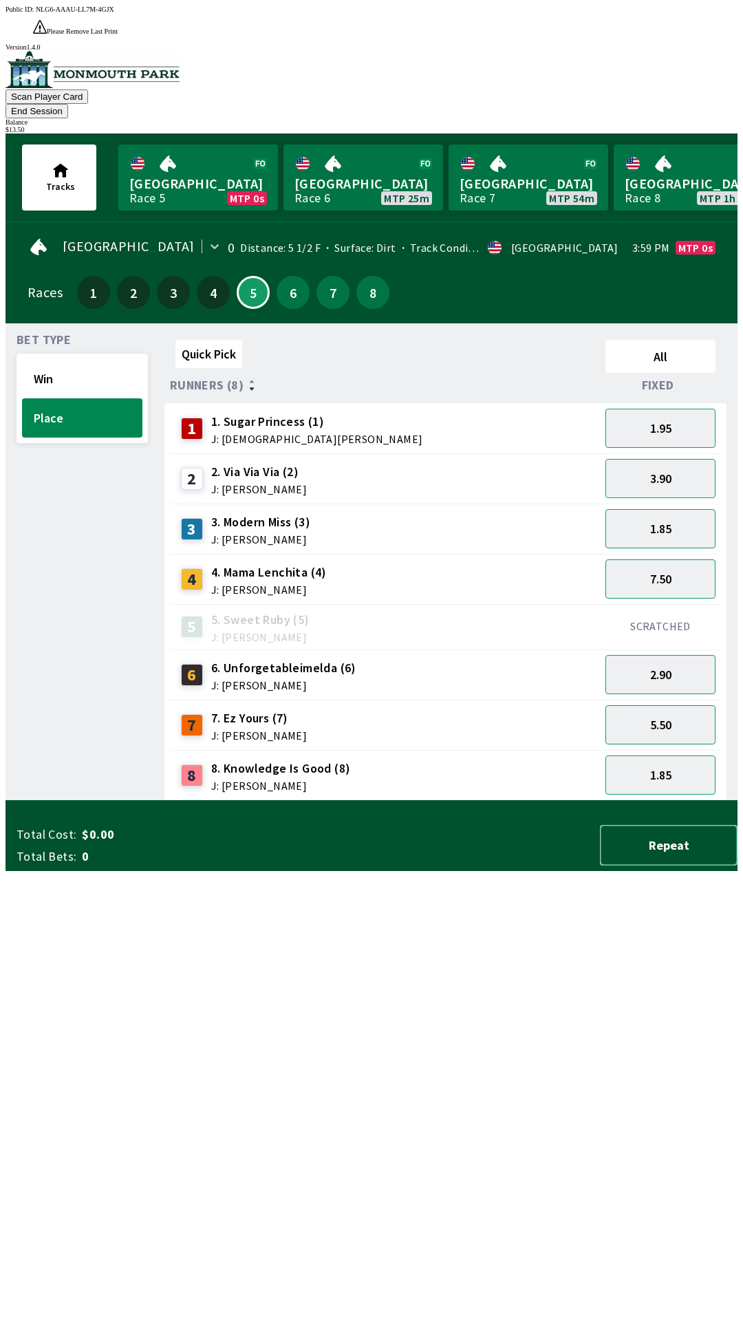
click at [634, 865] on button "Repeat" at bounding box center [669, 845] width 138 height 41
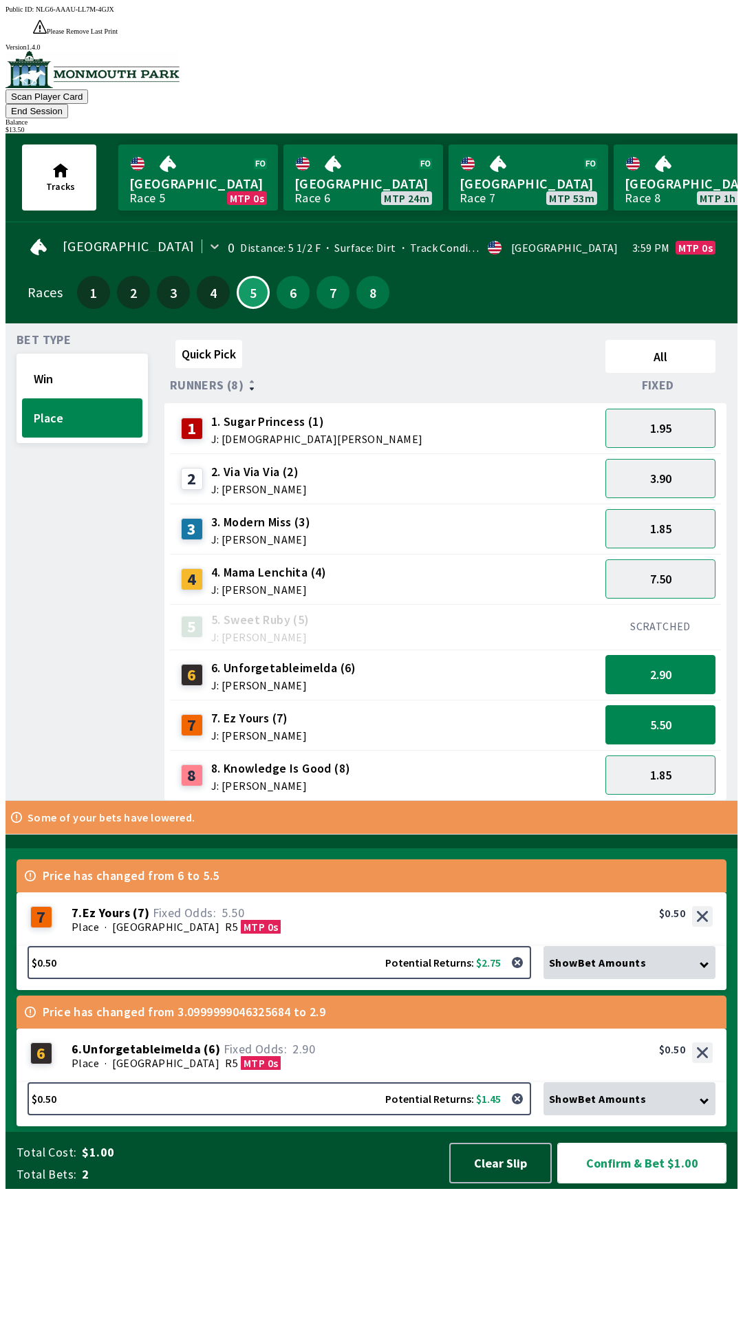
click at [644, 1183] on button "Confirm & Bet $1.00" at bounding box center [641, 1163] width 169 height 41
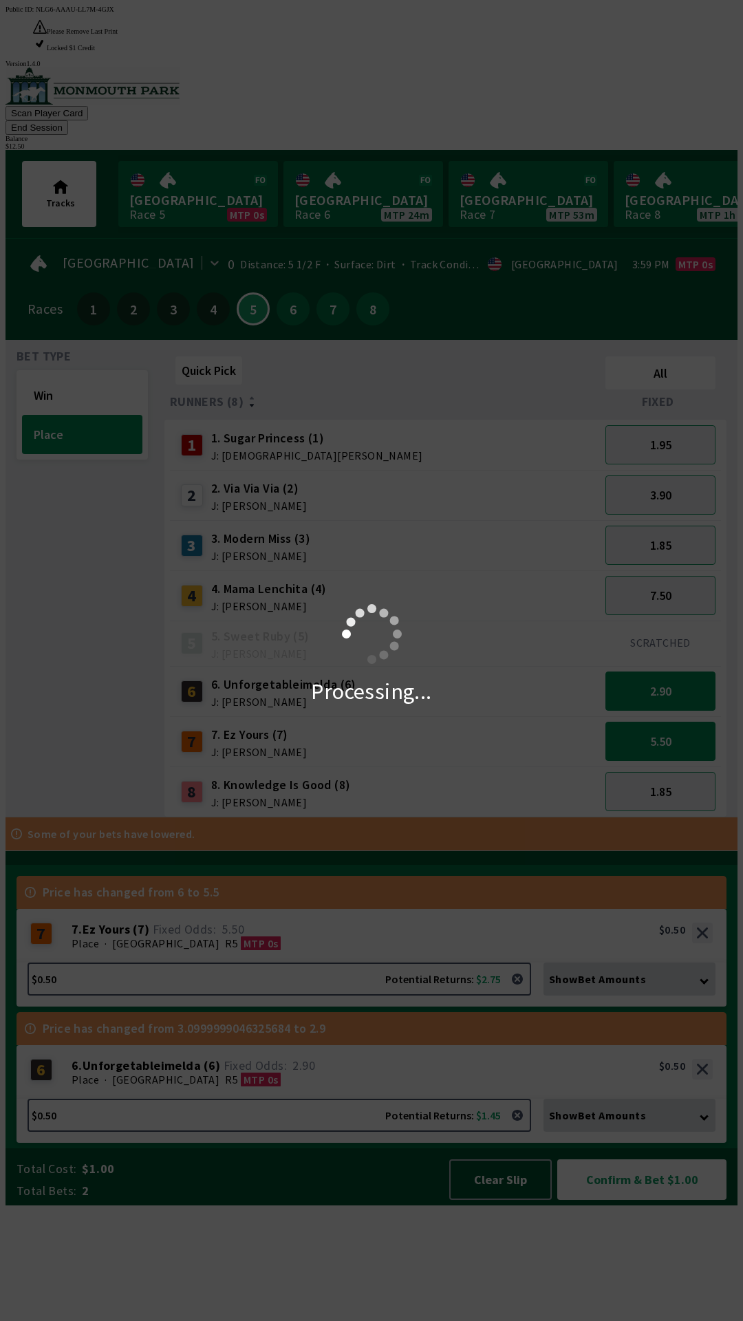
click at [507, 1292] on div "Processing..." at bounding box center [371, 660] width 743 height 1321
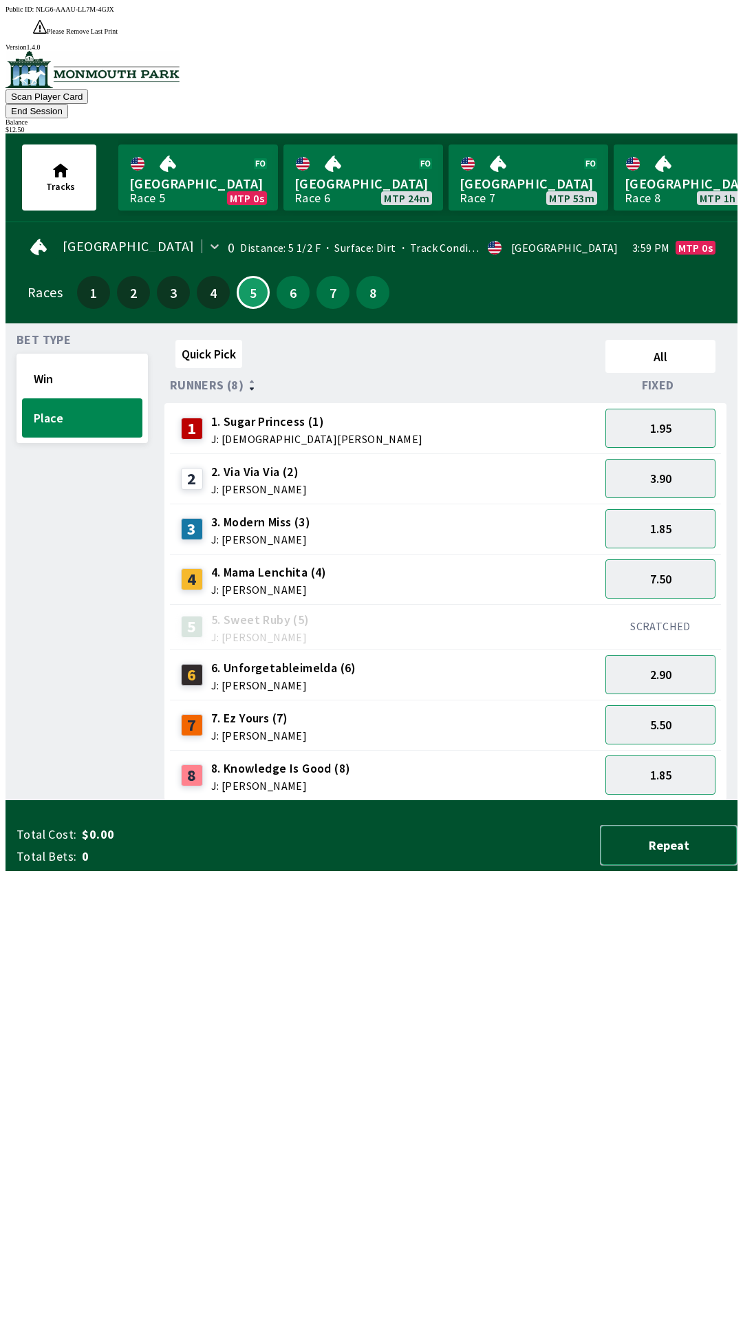
click at [673, 865] on button "Repeat" at bounding box center [669, 845] width 138 height 41
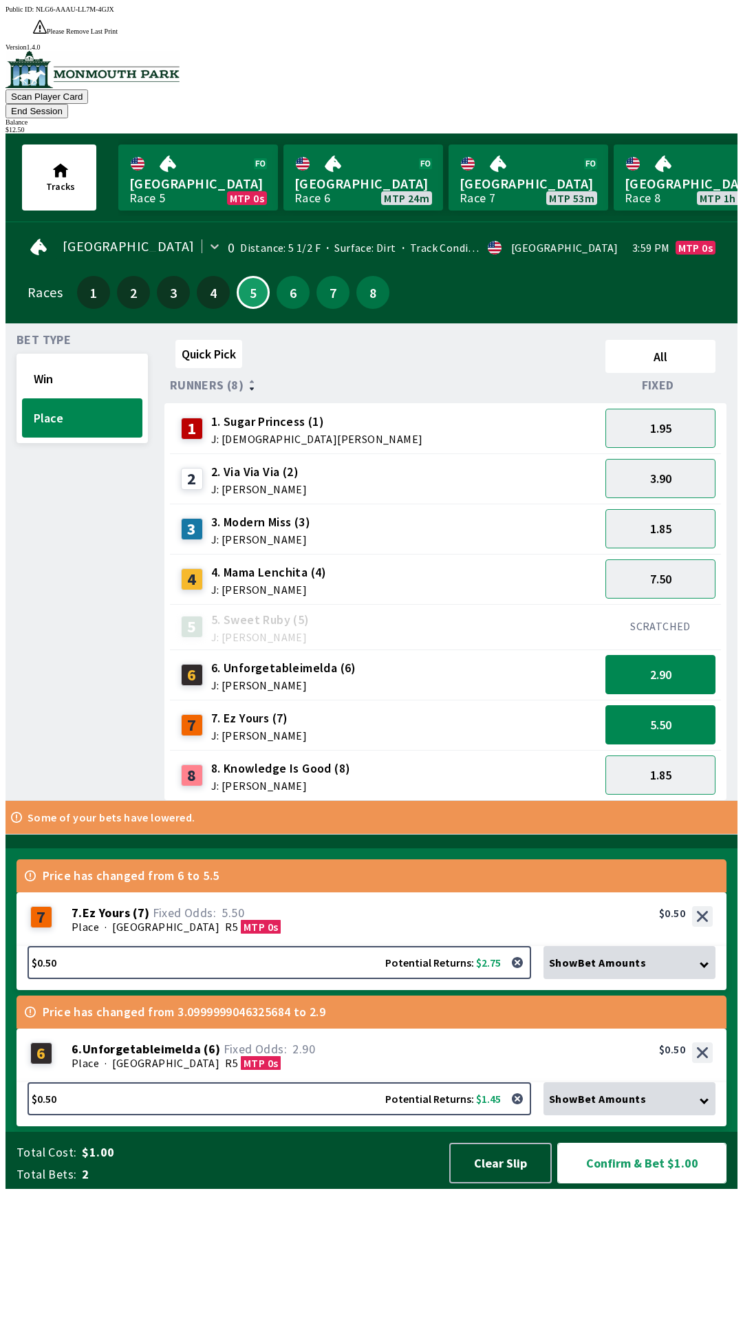
click at [649, 1183] on button "Confirm & Bet $1.00" at bounding box center [641, 1163] width 169 height 41
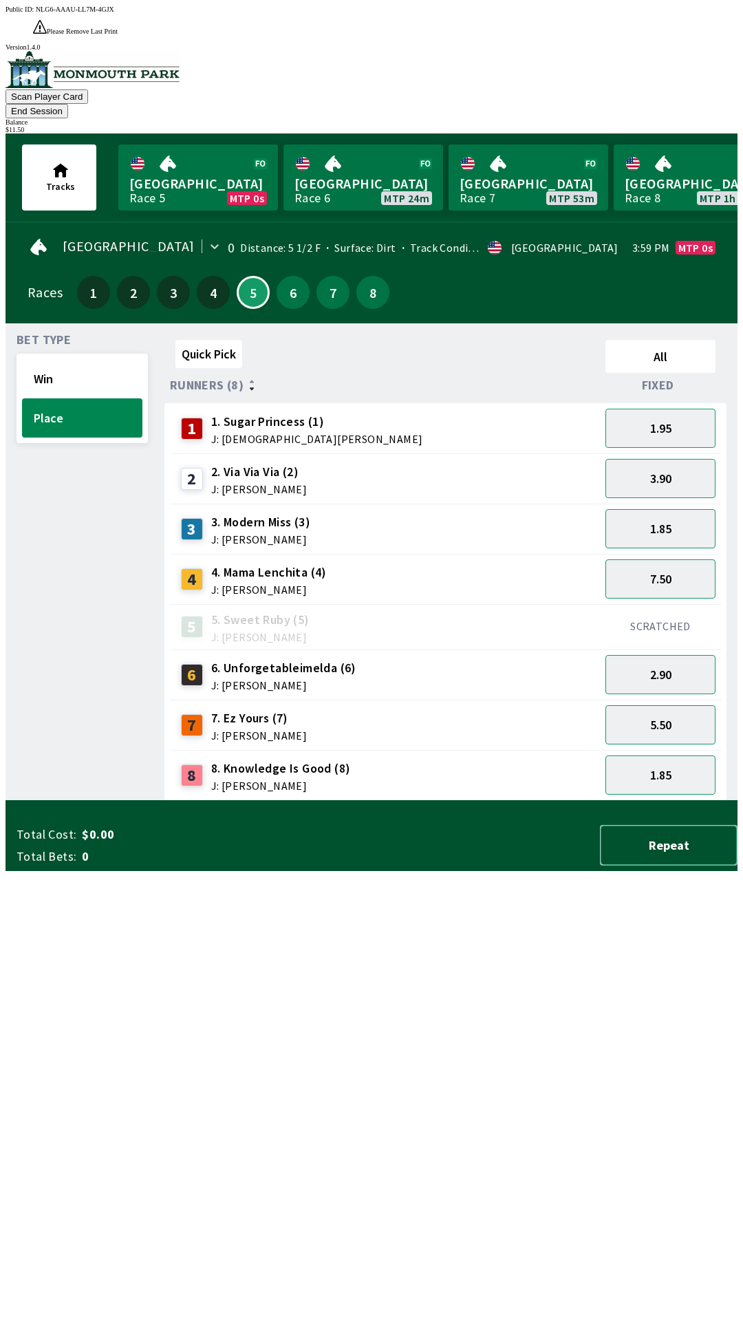
click at [679, 865] on button "Repeat" at bounding box center [669, 845] width 138 height 41
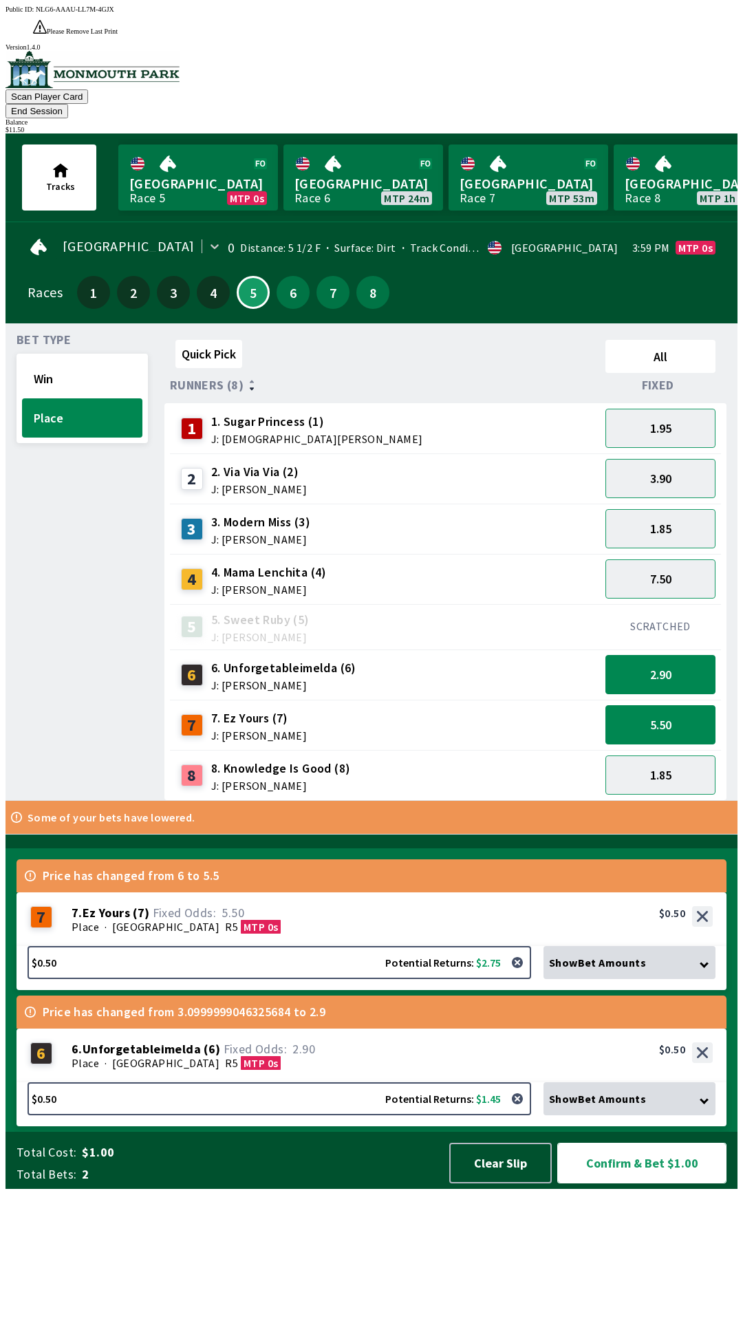
click at [645, 1183] on button "Confirm & Bet $1.00" at bounding box center [641, 1163] width 169 height 41
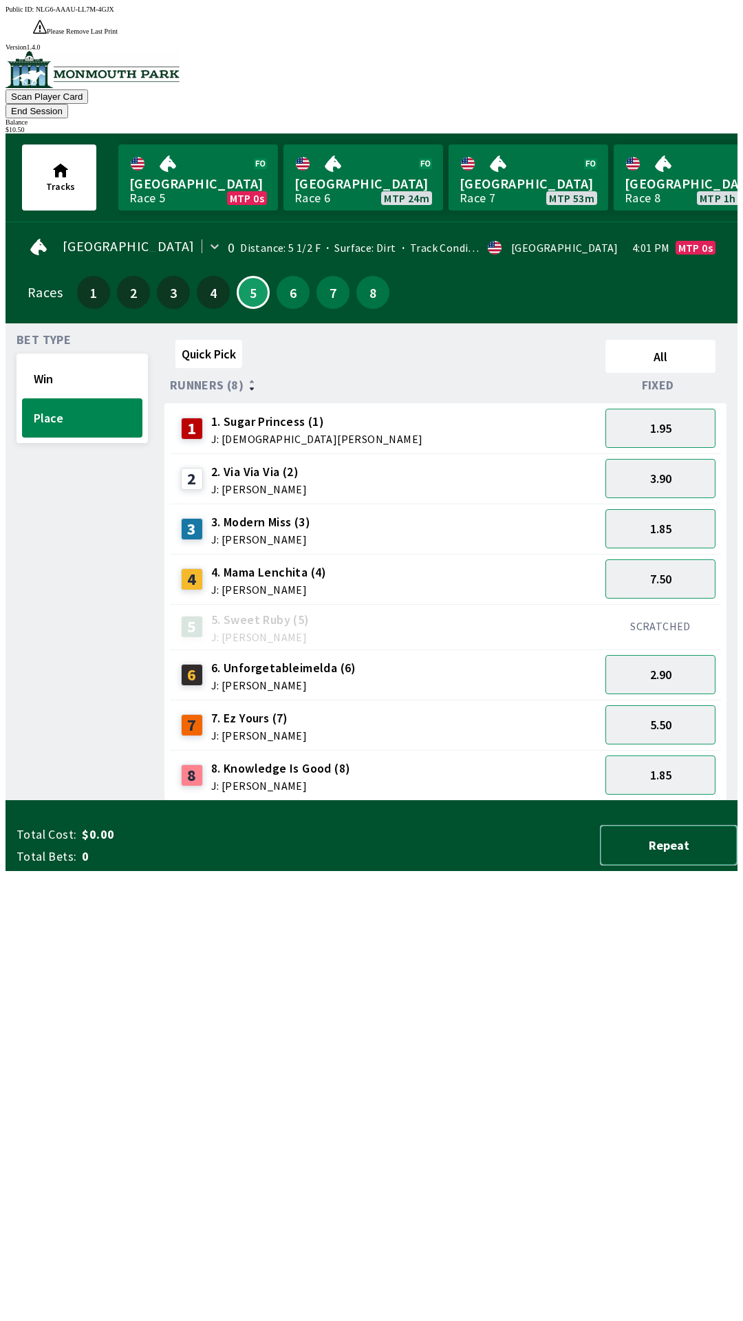
click at [676, 865] on button "Repeat" at bounding box center [669, 845] width 138 height 41
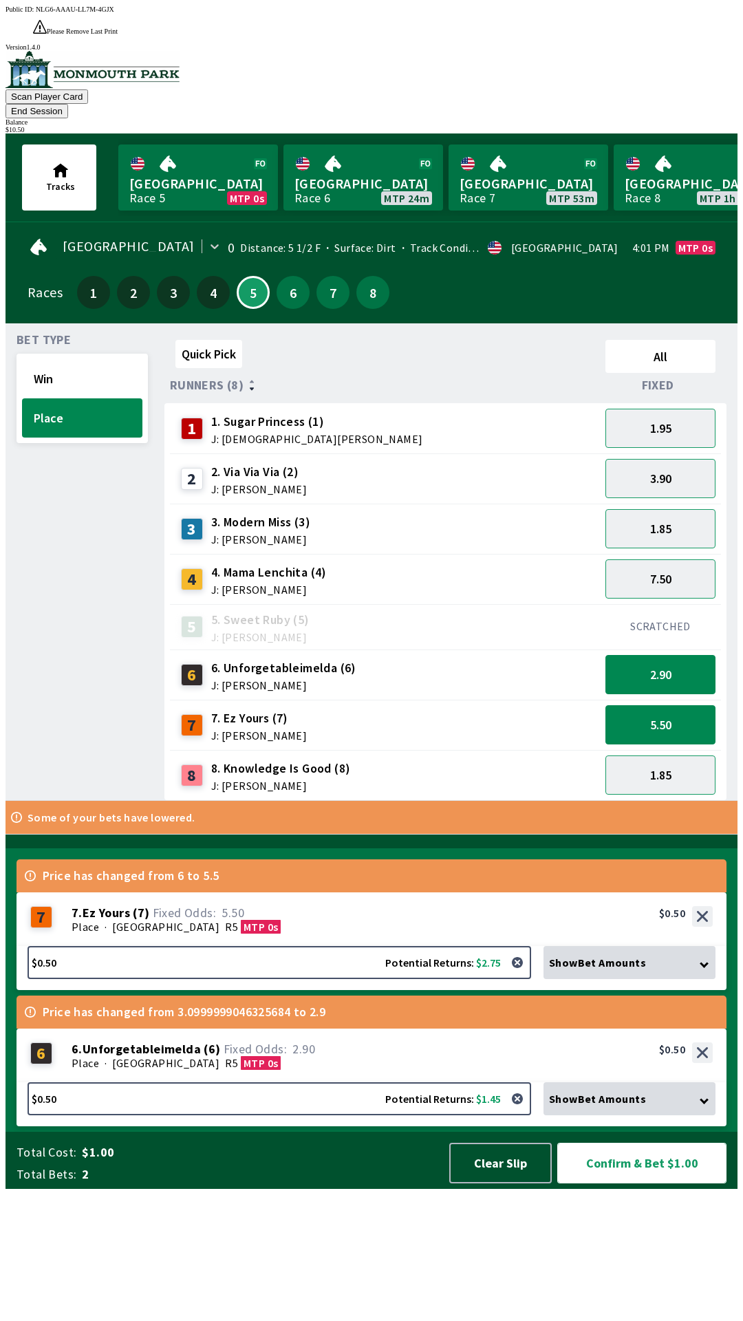
click at [672, 1183] on button "Confirm & Bet $1.00" at bounding box center [641, 1163] width 169 height 41
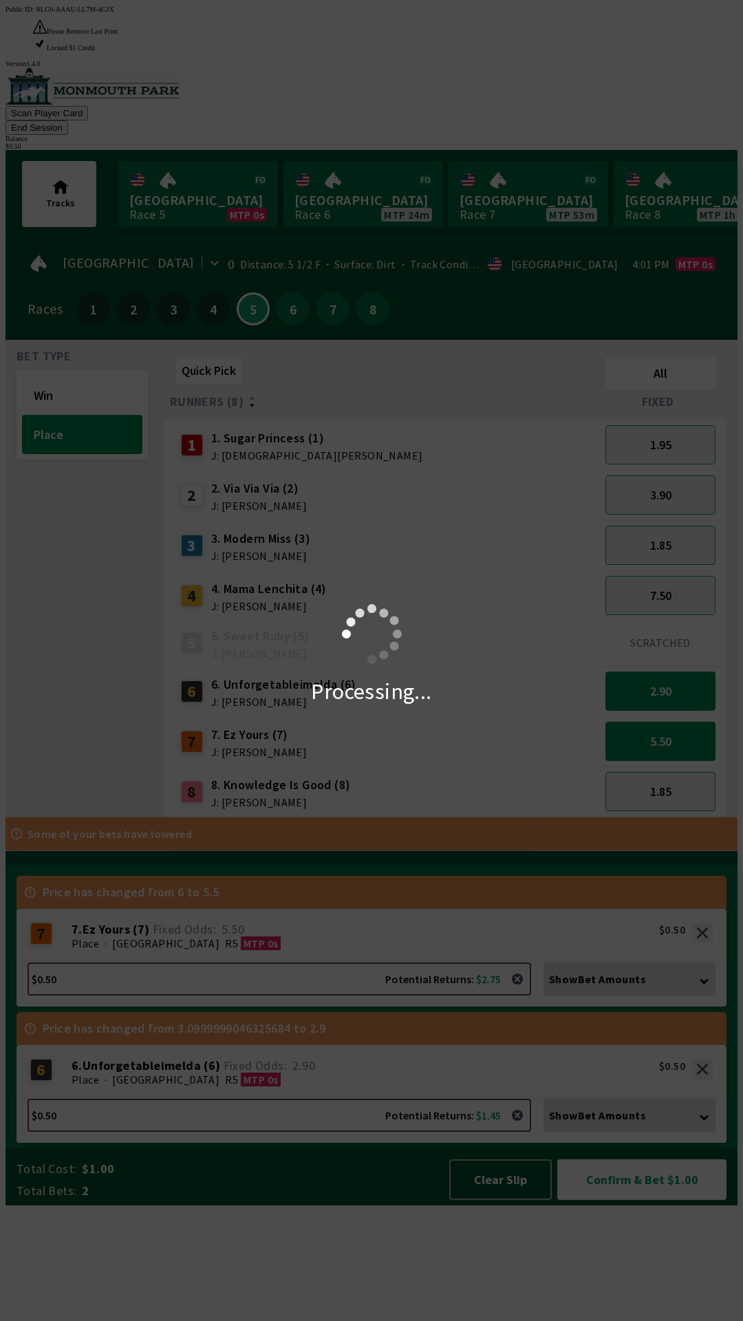
click at [647, 1284] on div "Processing..." at bounding box center [371, 660] width 743 height 1321
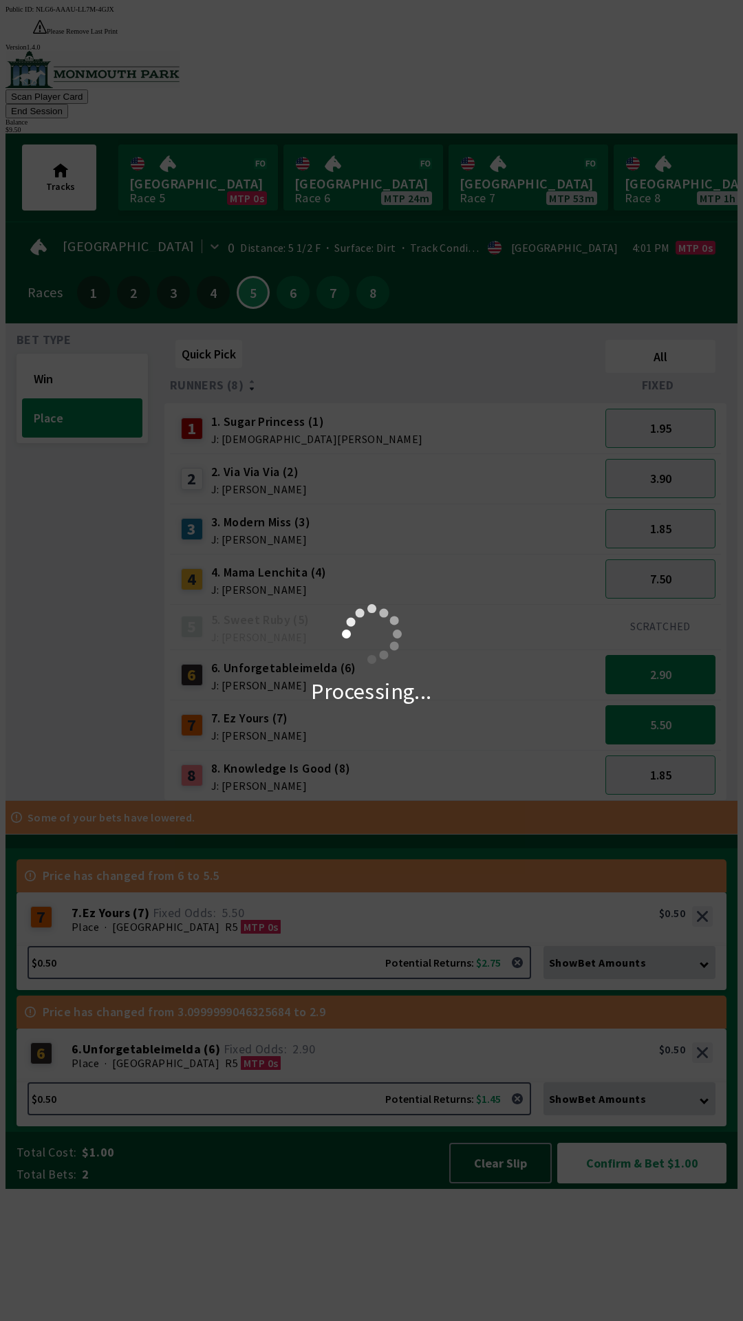
click at [647, 1306] on div "Processing..." at bounding box center [371, 660] width 743 height 1321
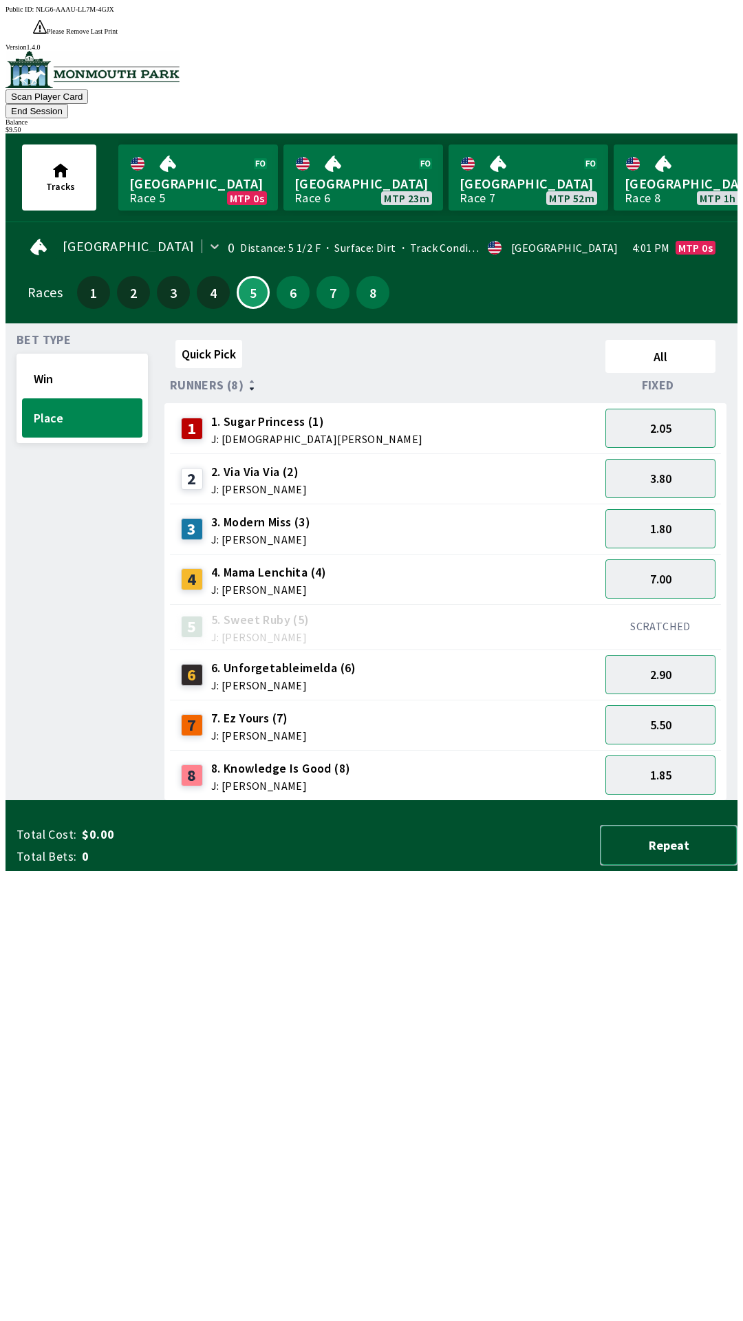
click at [686, 865] on button "Repeat" at bounding box center [669, 845] width 138 height 41
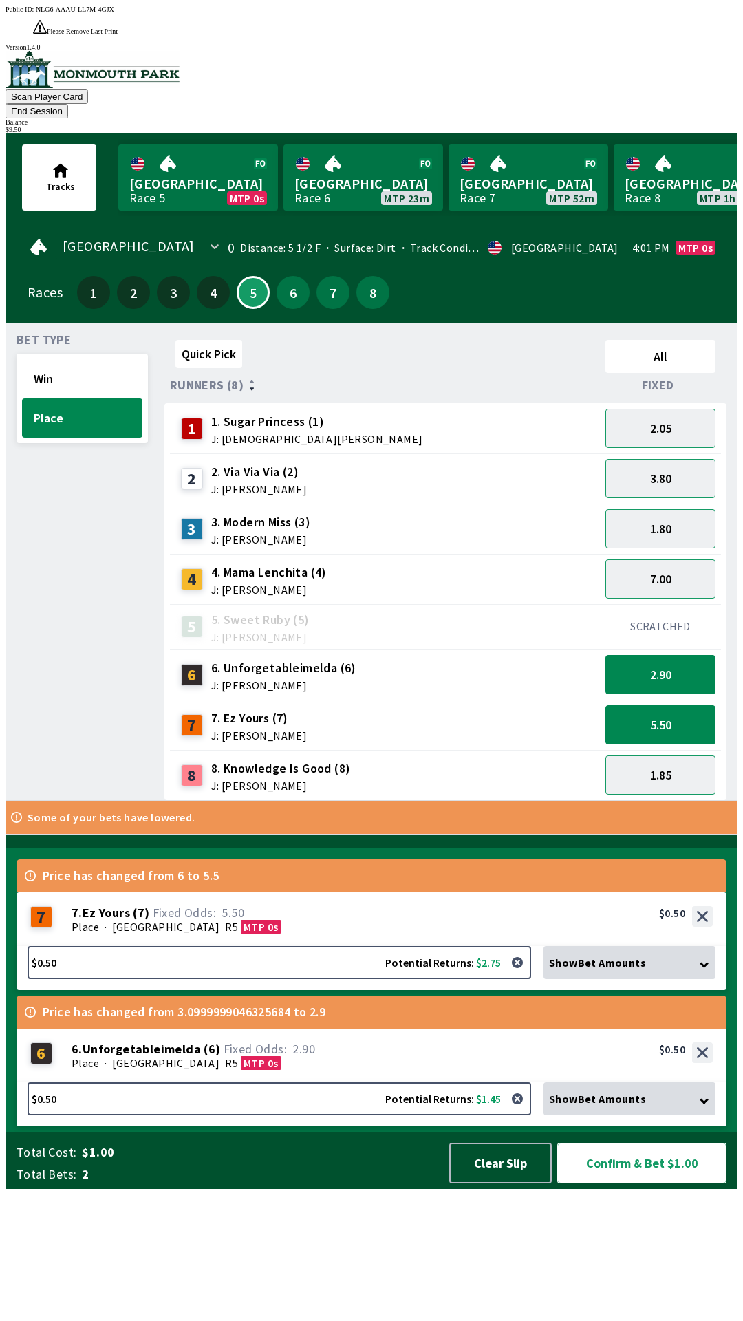
click at [678, 1183] on button "Confirm & Bet $1.00" at bounding box center [641, 1163] width 169 height 41
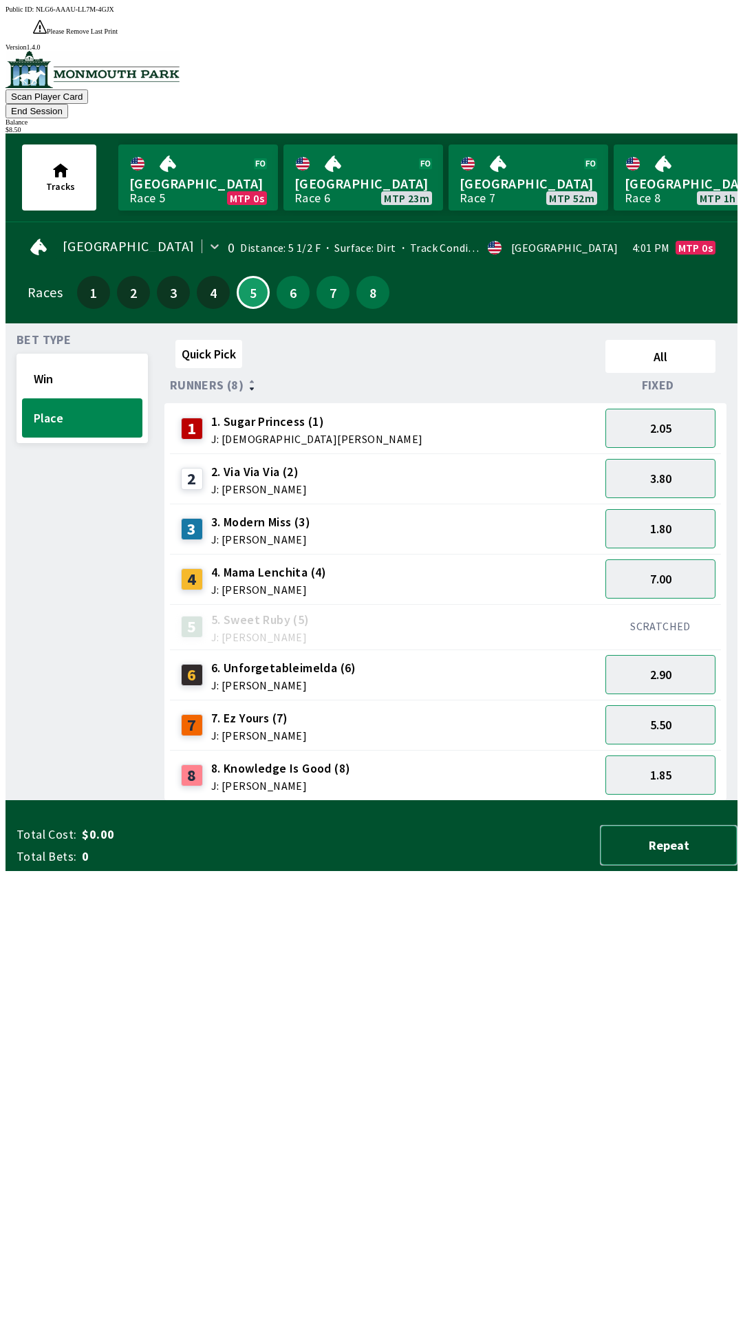
click at [674, 865] on button "Repeat" at bounding box center [669, 845] width 138 height 41
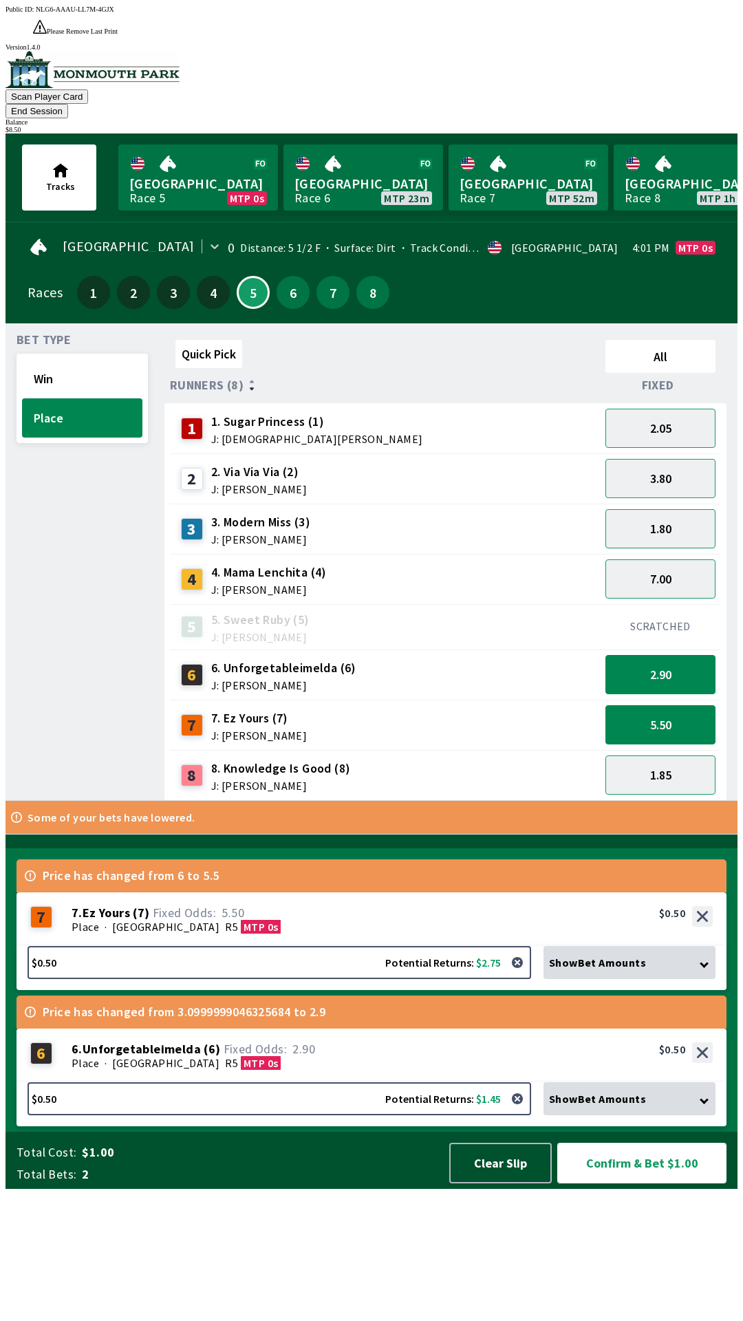
click at [671, 1183] on button "Confirm & Bet $1.00" at bounding box center [641, 1163] width 169 height 41
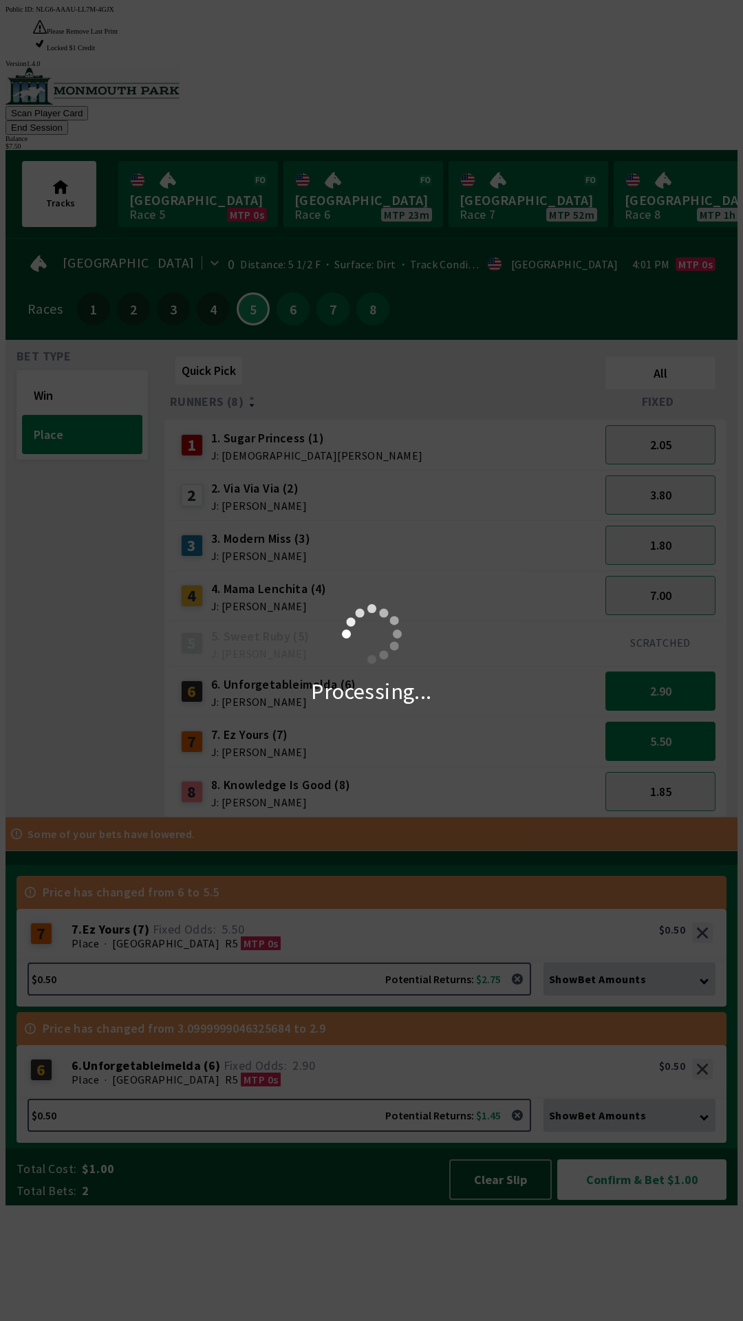
click at [650, 1312] on div "Processing..." at bounding box center [371, 660] width 743 height 1321
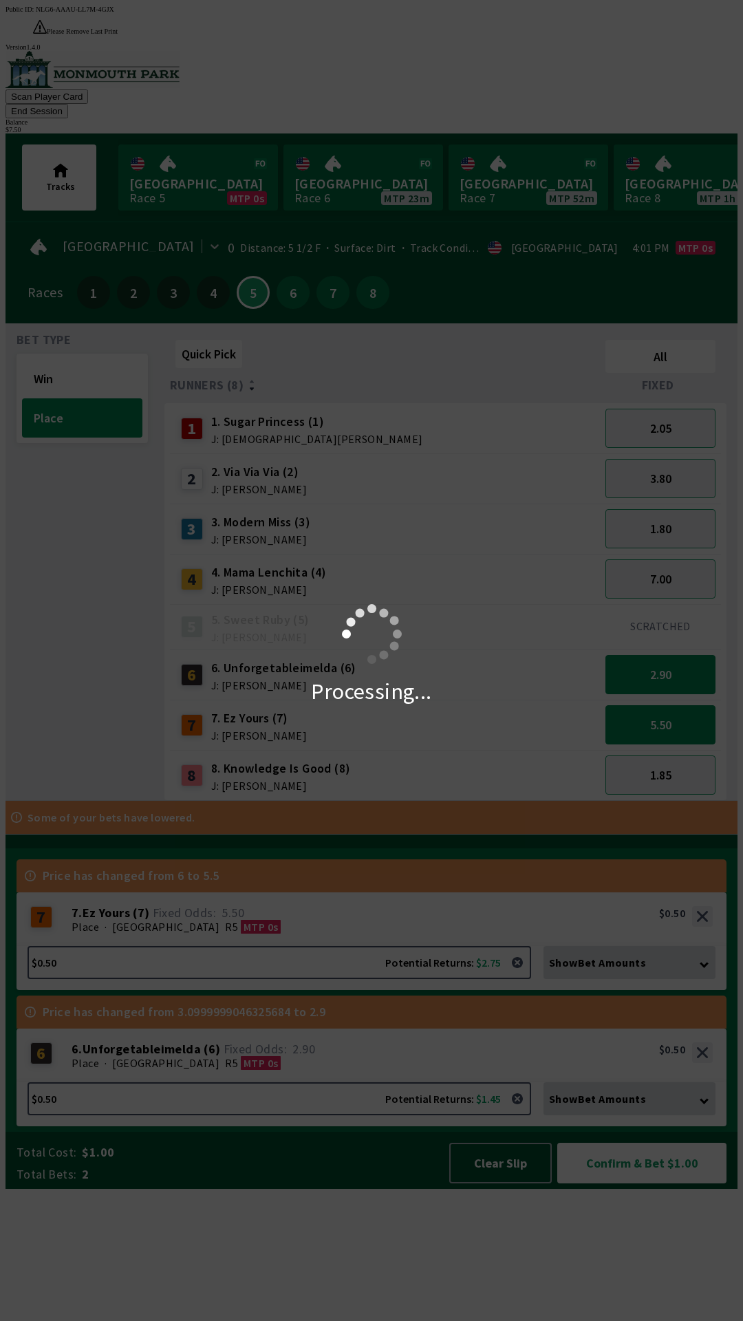
click at [638, 1288] on div "Processing..." at bounding box center [371, 660] width 743 height 1321
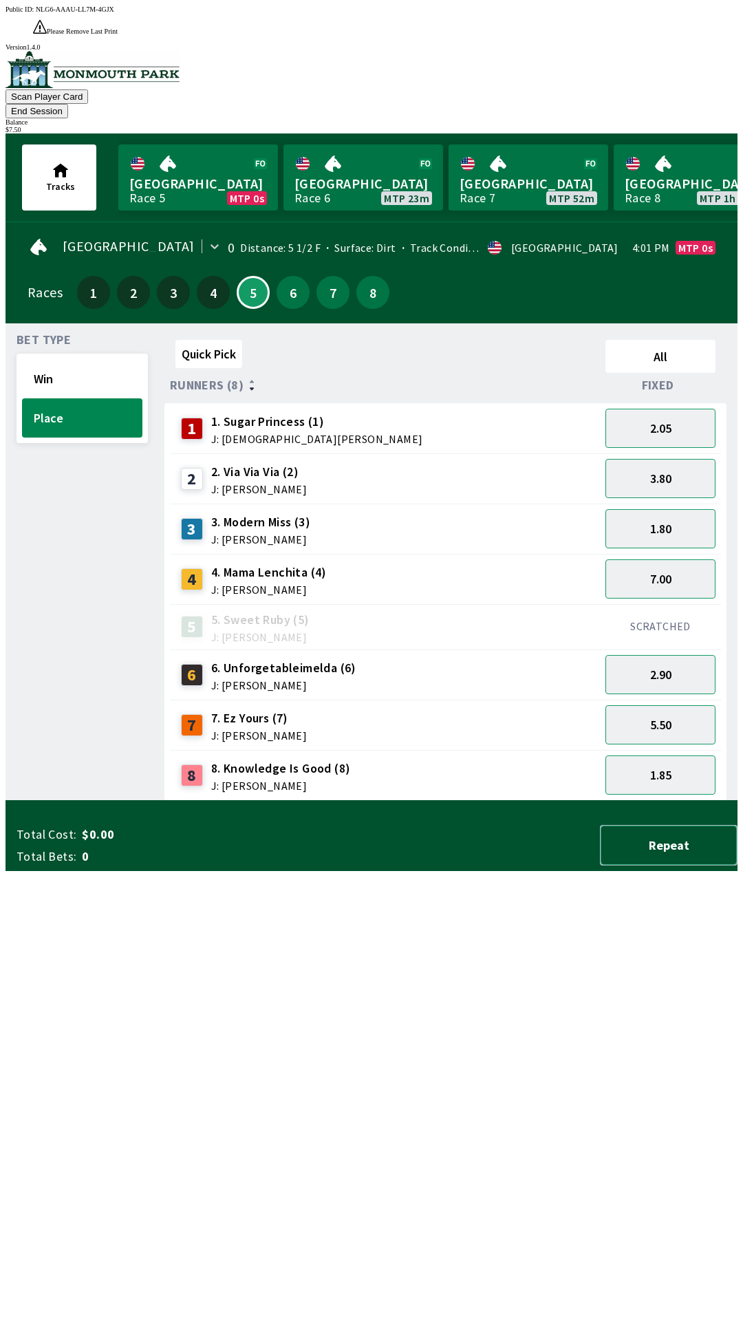
click at [703, 865] on button "Repeat" at bounding box center [669, 845] width 138 height 41
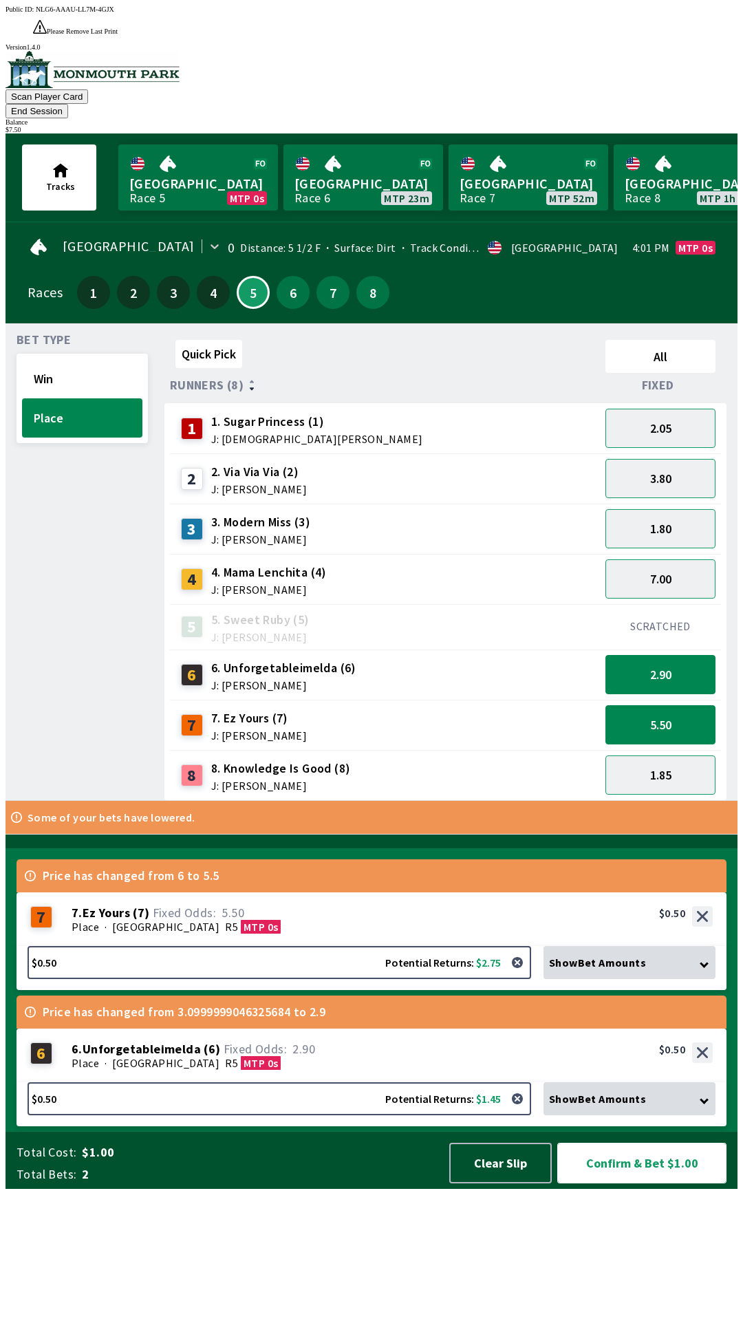
click at [668, 1183] on button "Confirm & Bet $1.00" at bounding box center [641, 1163] width 169 height 41
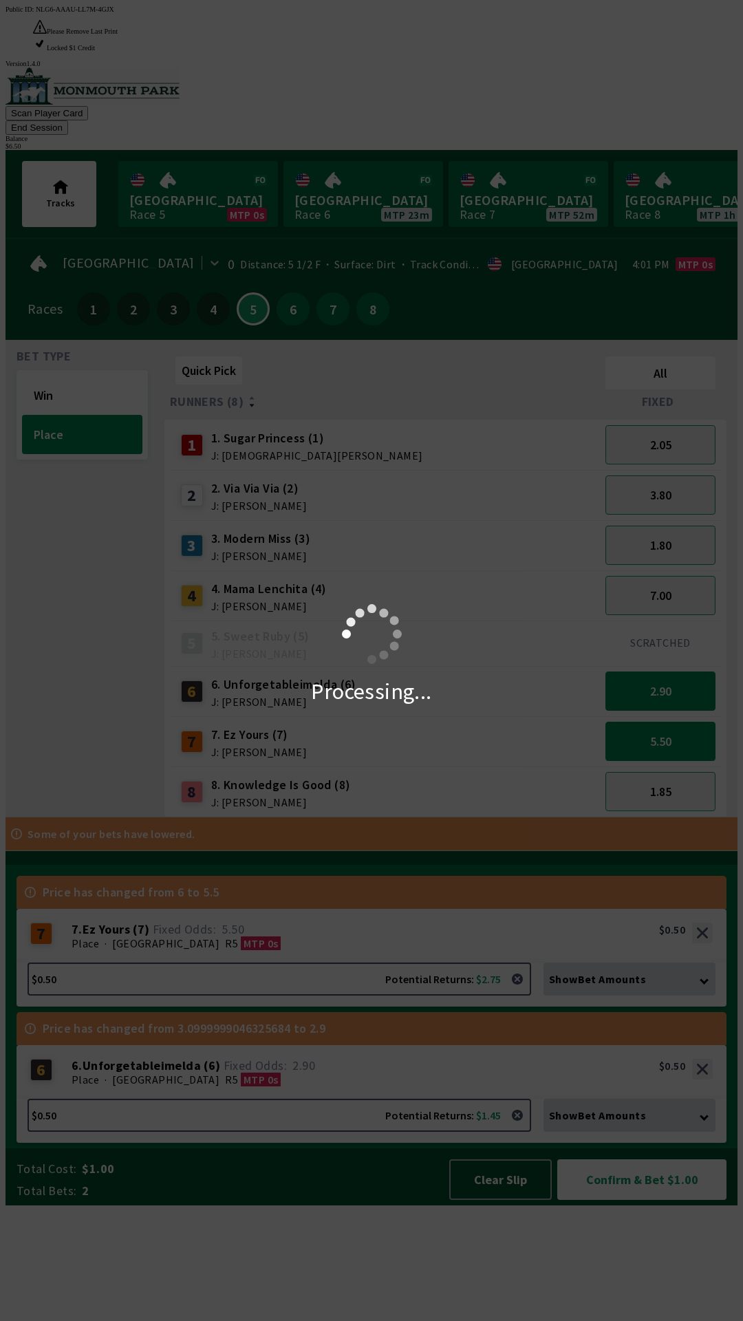
click at [665, 1312] on div "Processing..." at bounding box center [371, 660] width 743 height 1321
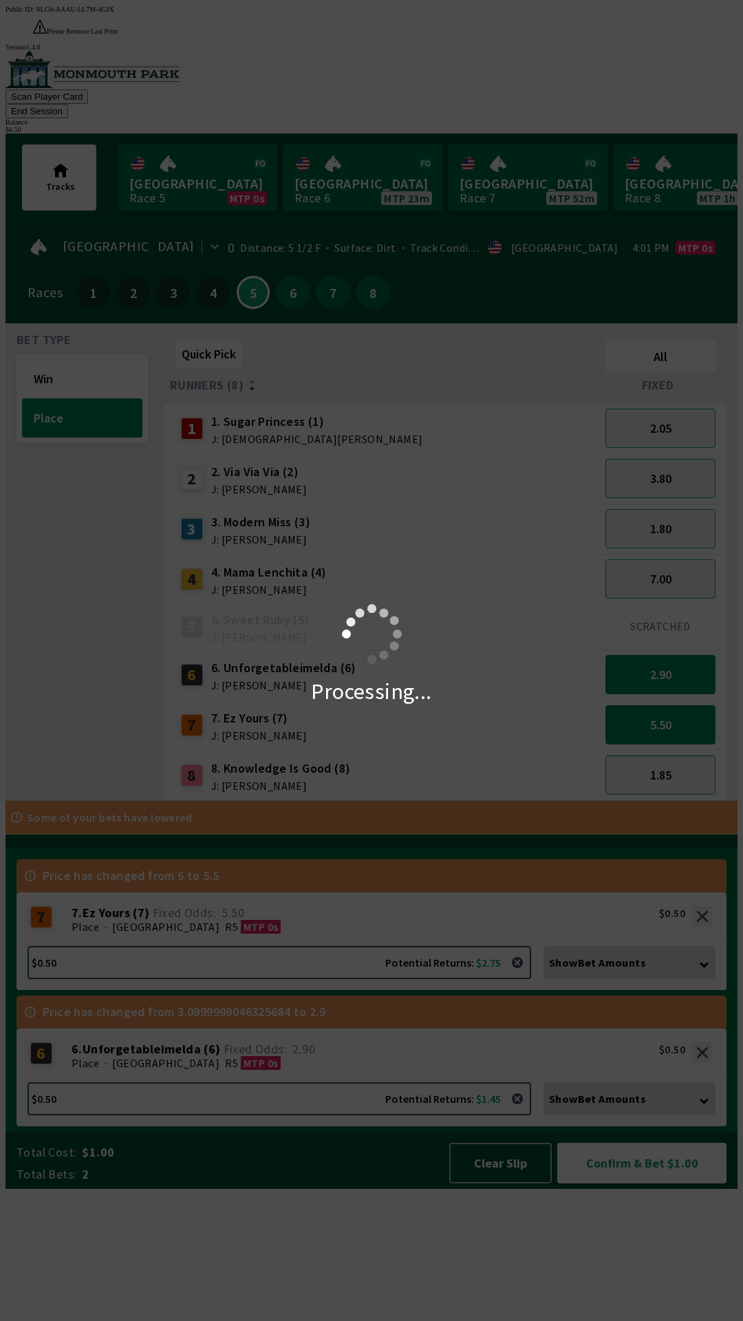
click at [610, 1306] on div "Processing..." at bounding box center [371, 660] width 743 height 1321
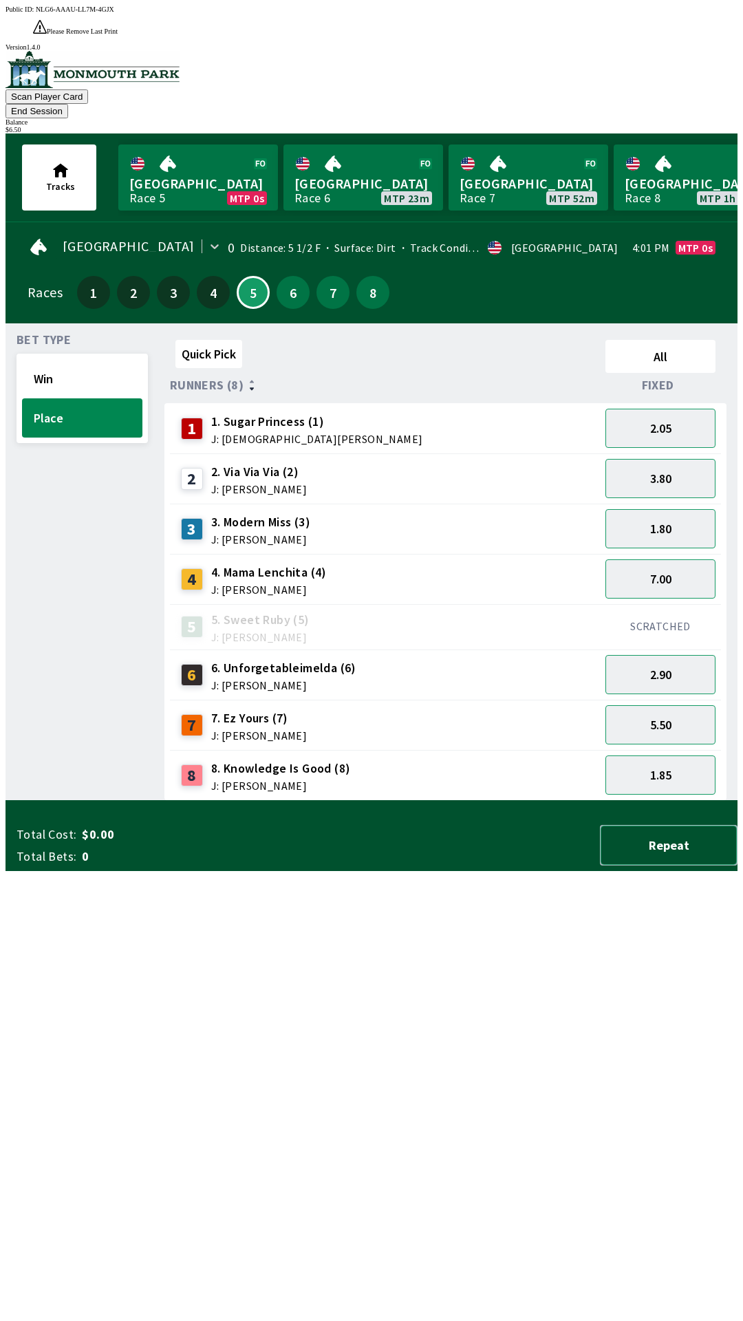
click at [675, 865] on button "Repeat" at bounding box center [669, 845] width 138 height 41
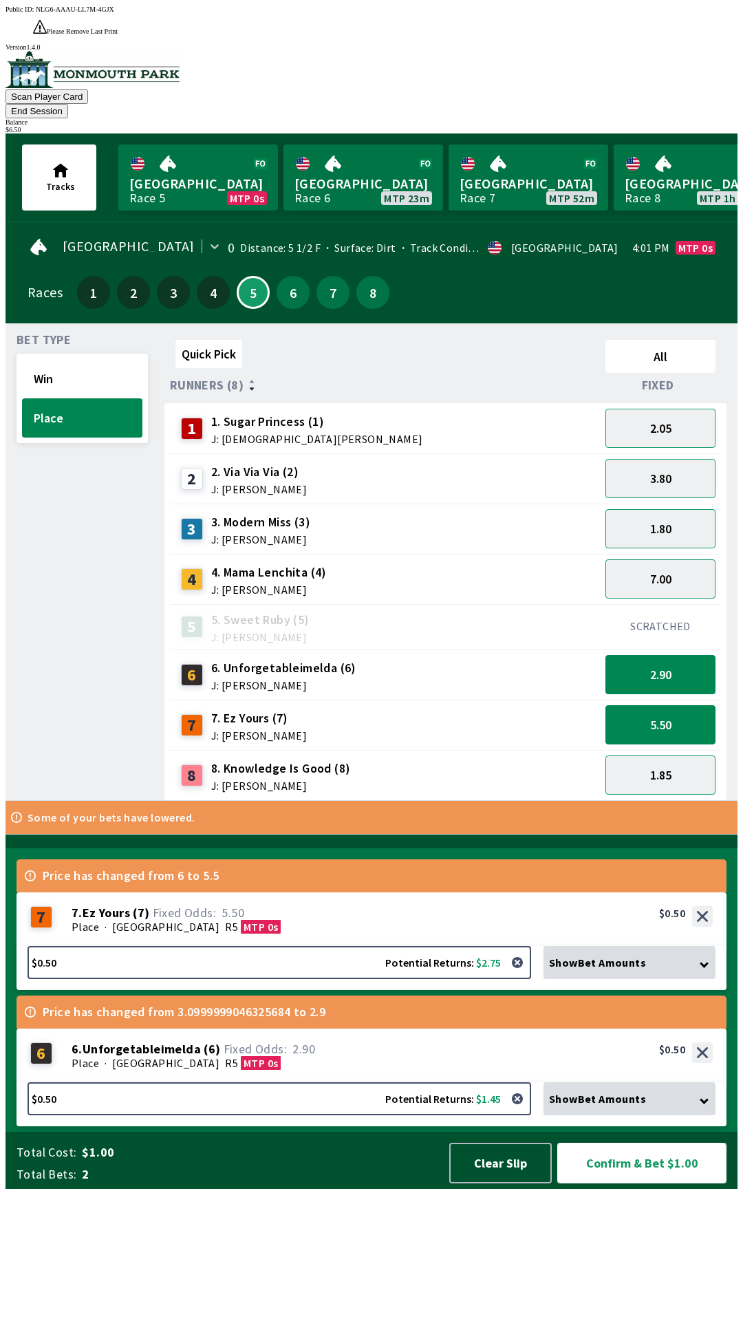
click at [669, 1183] on button "Confirm & Bet $1.00" at bounding box center [641, 1163] width 169 height 41
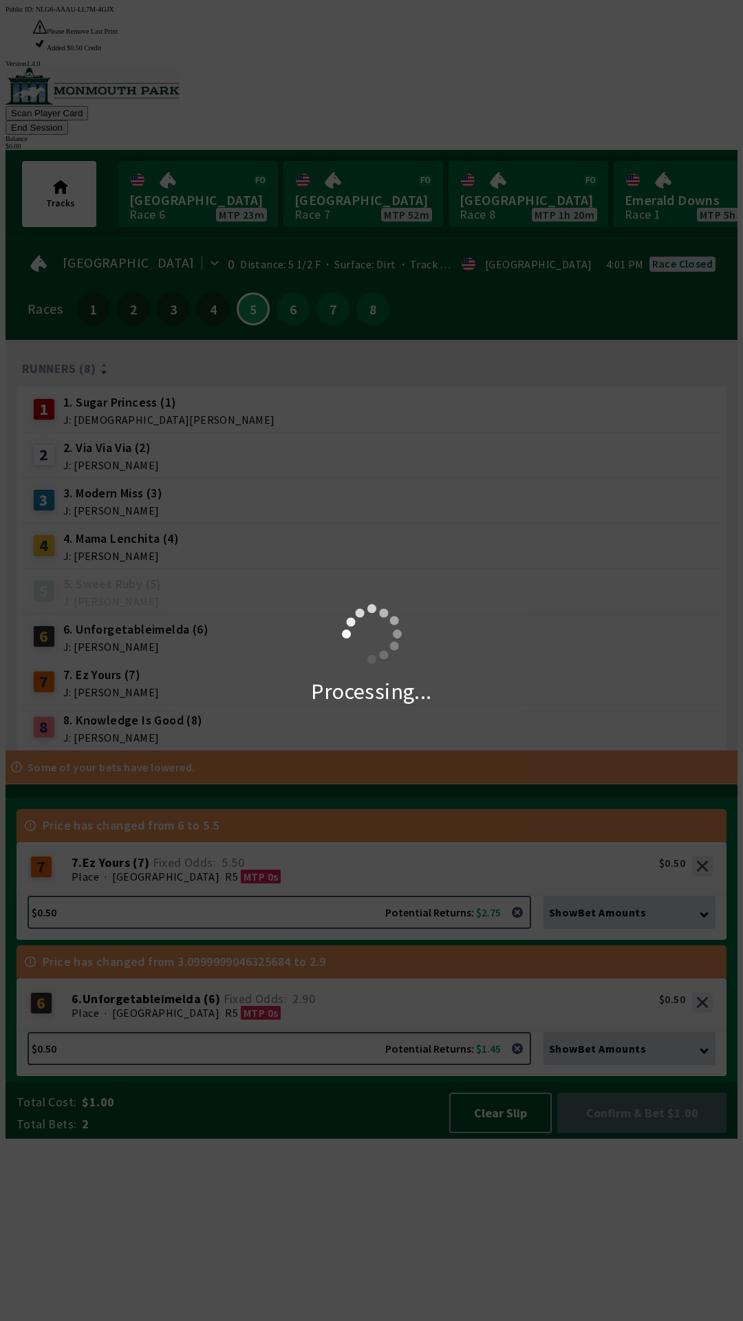
click at [672, 1288] on div "Processing..." at bounding box center [371, 660] width 743 height 1321
click at [606, 1292] on div "Processing..." at bounding box center [371, 660] width 743 height 1321
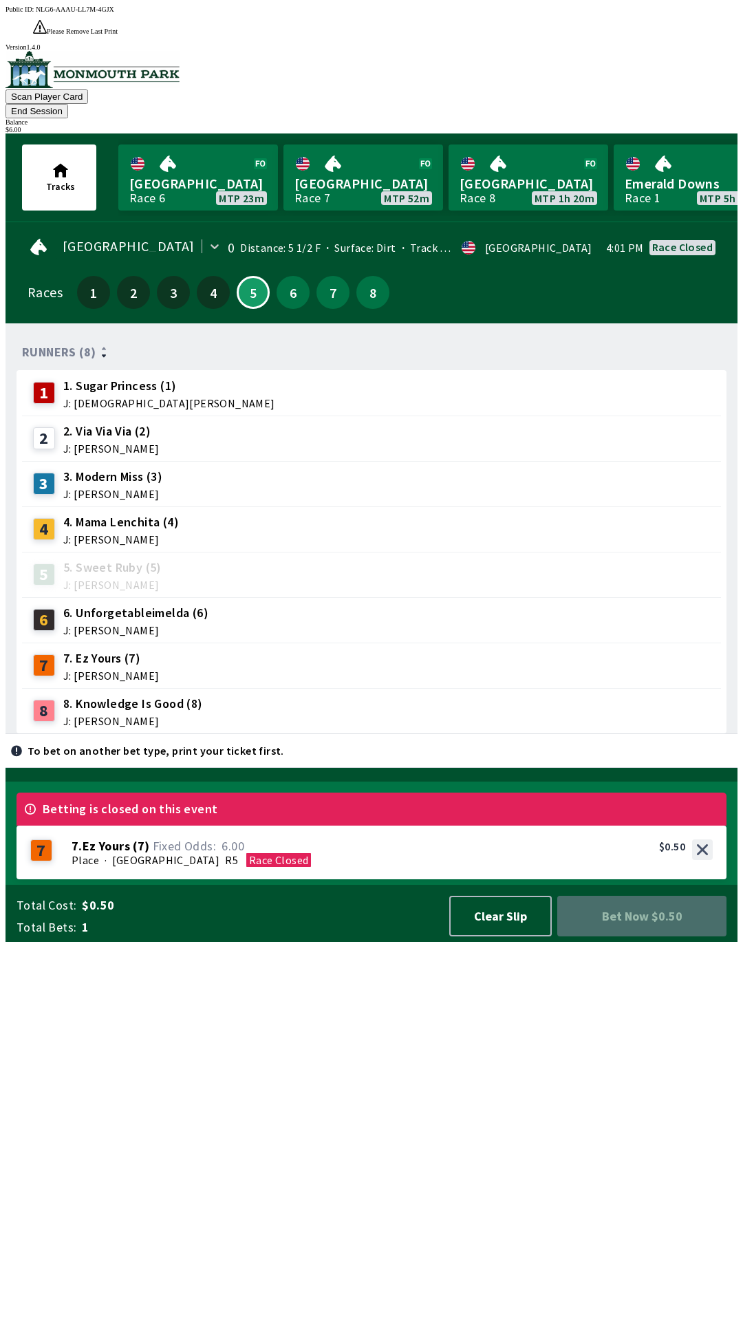
click at [640, 942] on div "Total Cost: $0.50 Total Bets: 1 Clear Slip Bet Now $0.50" at bounding box center [377, 913] width 721 height 57
